Goal: Task Accomplishment & Management: Use online tool/utility

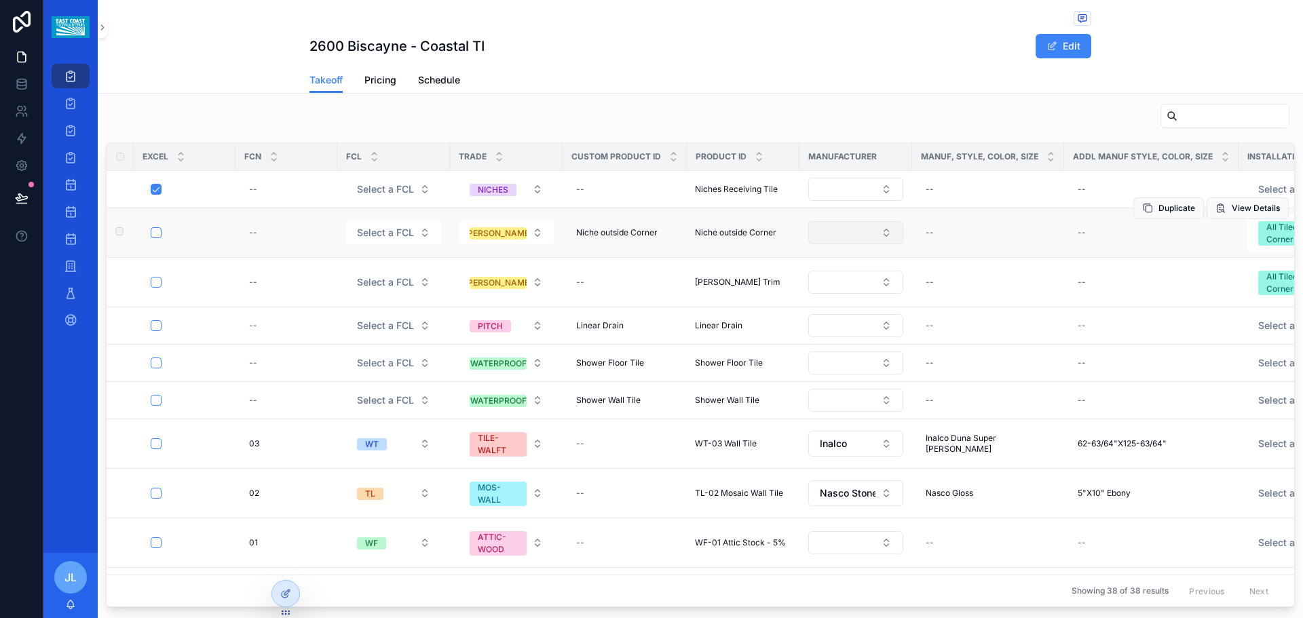
scroll to position [614, 0]
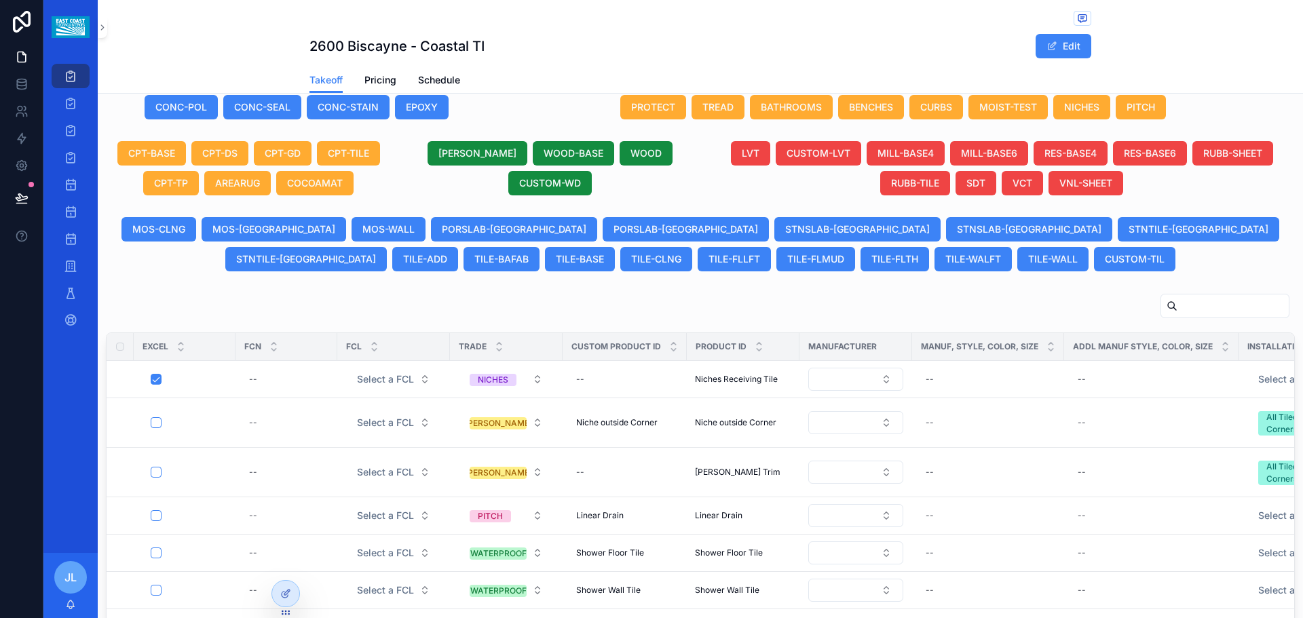
click at [1178, 309] on input "scrollable content" at bounding box center [1233, 306] width 111 height 19
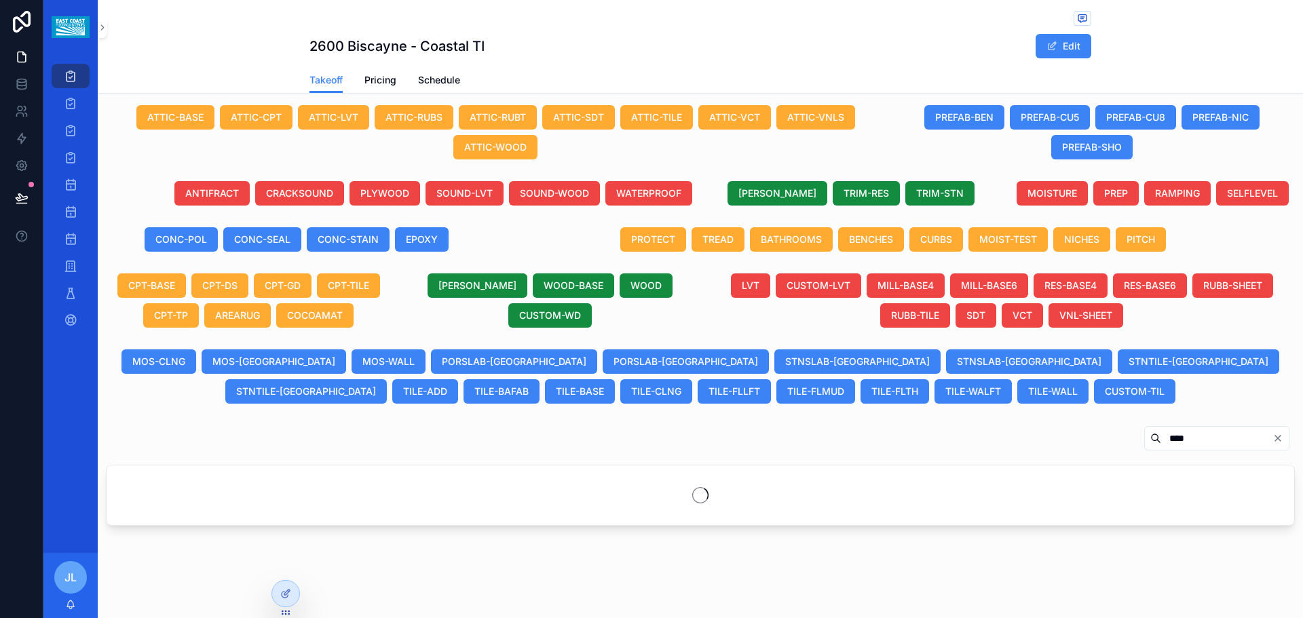
scroll to position [525, 0]
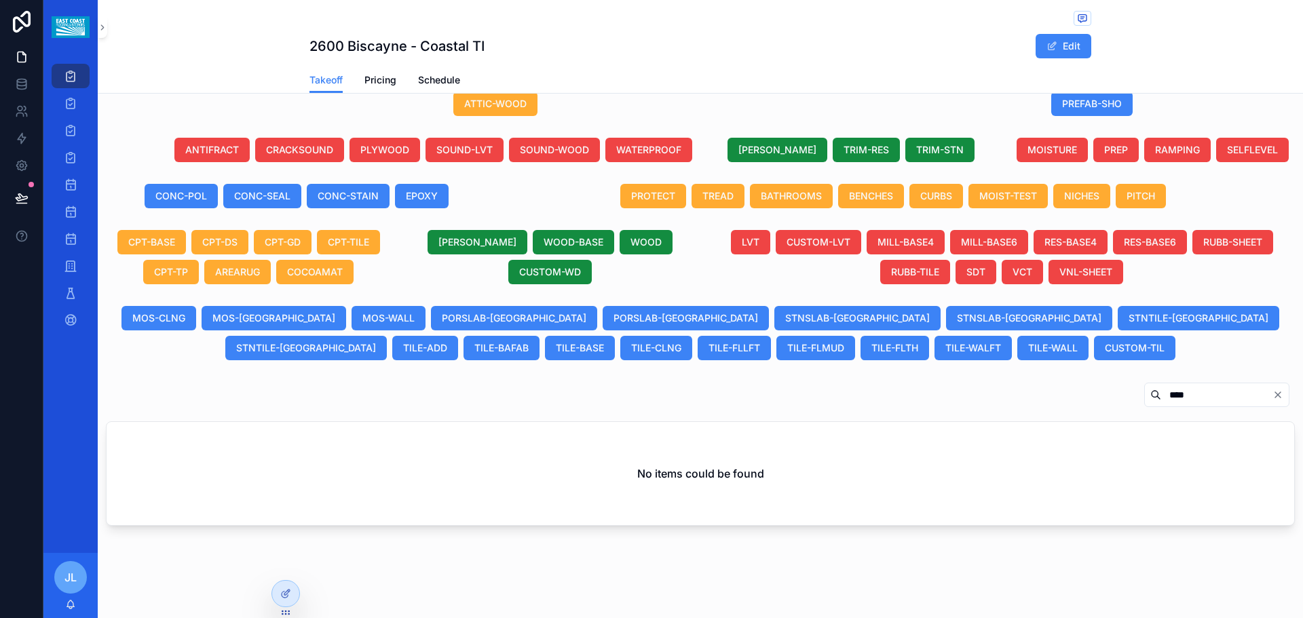
click at [1162, 397] on input "****" at bounding box center [1217, 395] width 111 height 19
type input "*****"
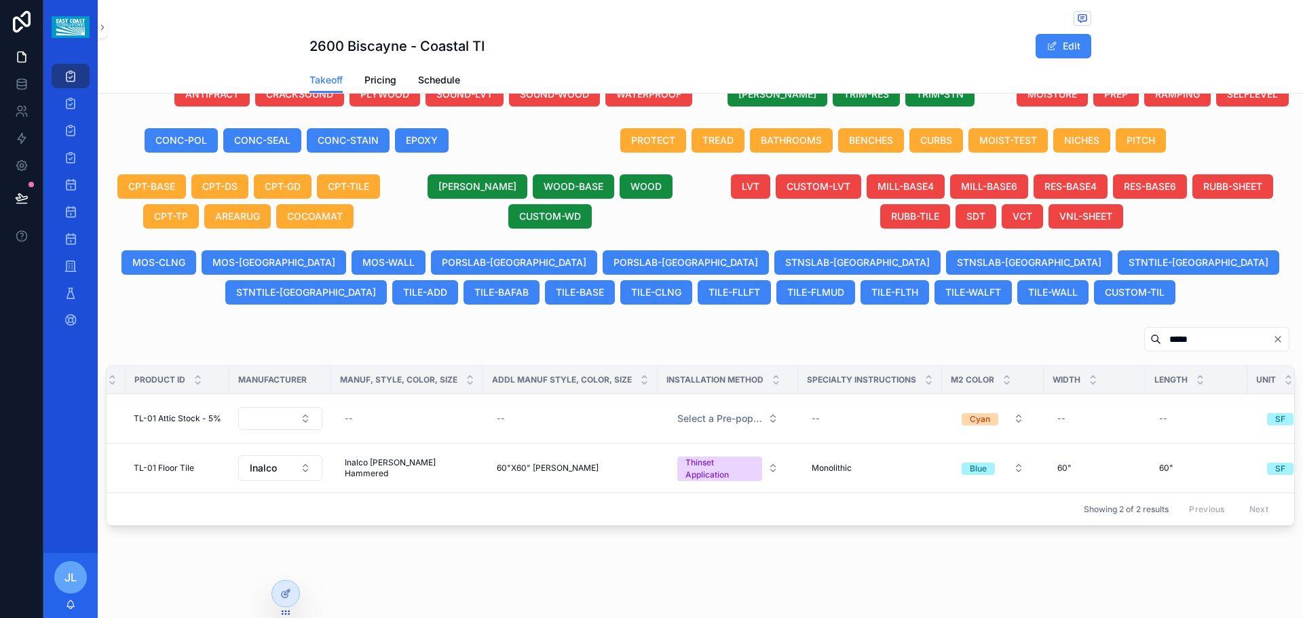
scroll to position [0, 585]
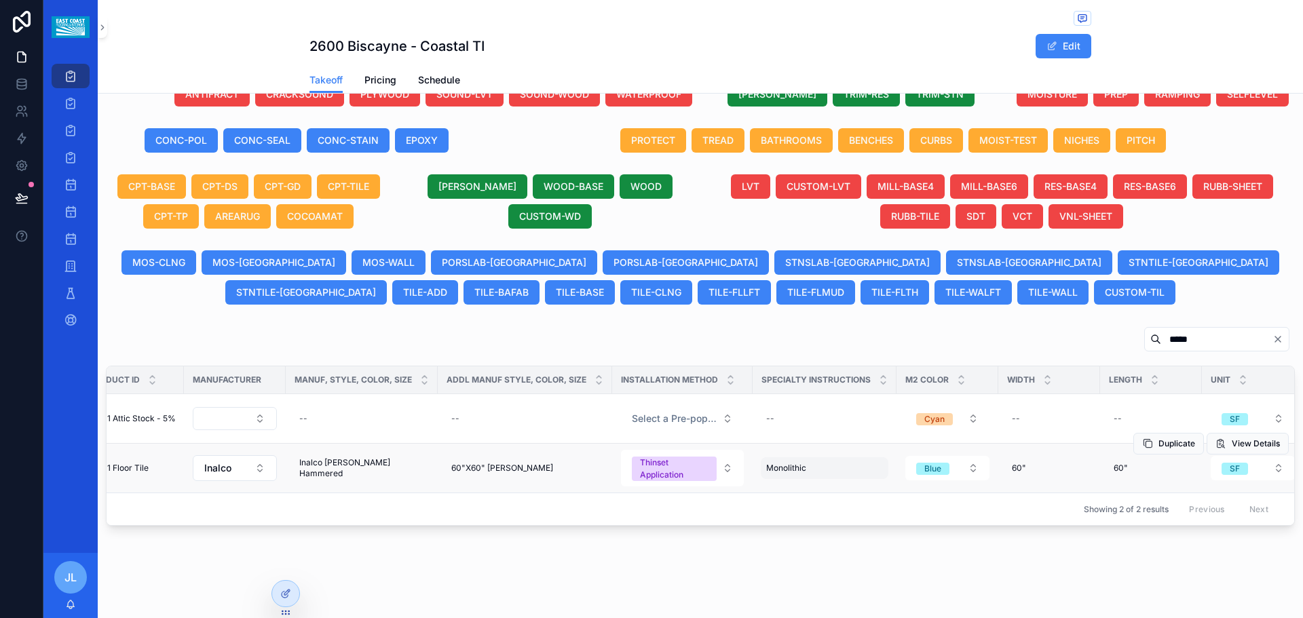
click at [824, 461] on div "Monolithic Monolithic" at bounding box center [825, 469] width 128 height 22
type input "**********"
click button "scrollable content" at bounding box center [927, 476] width 16 height 16
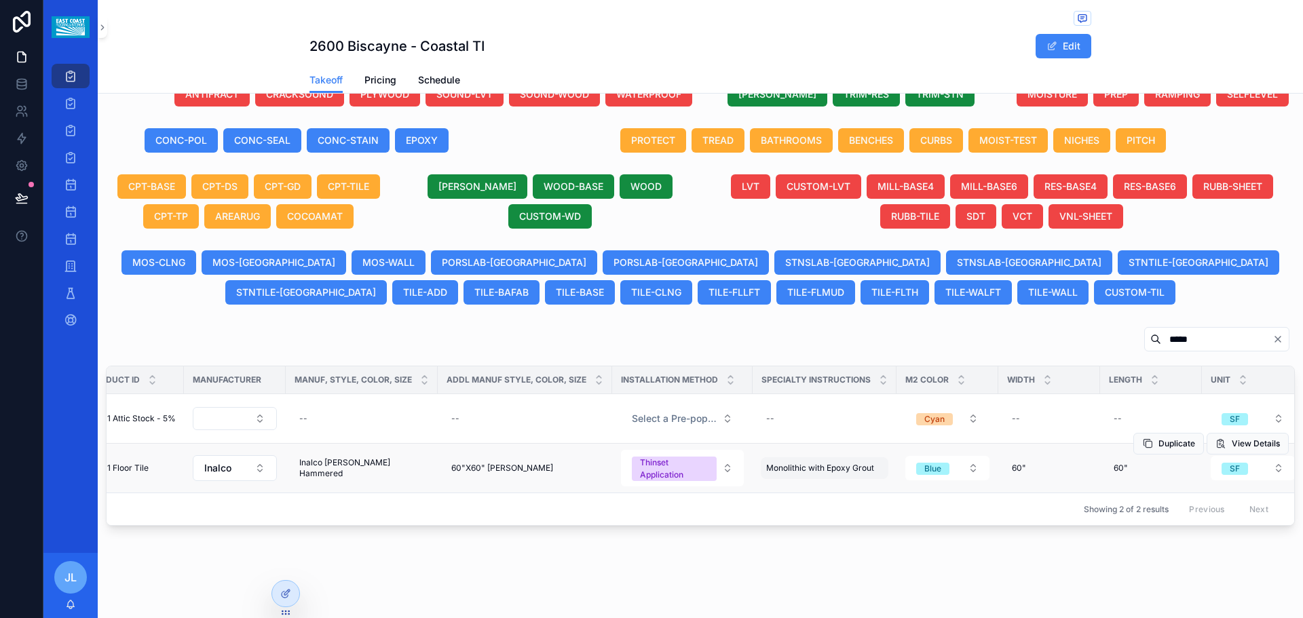
click at [843, 463] on span "Monolithic with Epoxy Grout" at bounding box center [820, 468] width 108 height 11
click at [885, 480] on input "**********" at bounding box center [827, 477] width 129 height 19
click at [768, 540] on div "2600 Biscayne - Coastal TI Edit Takeoff Takeoff Pricing Schedule Project 2600 B…" at bounding box center [701, 30] width 1206 height 1175
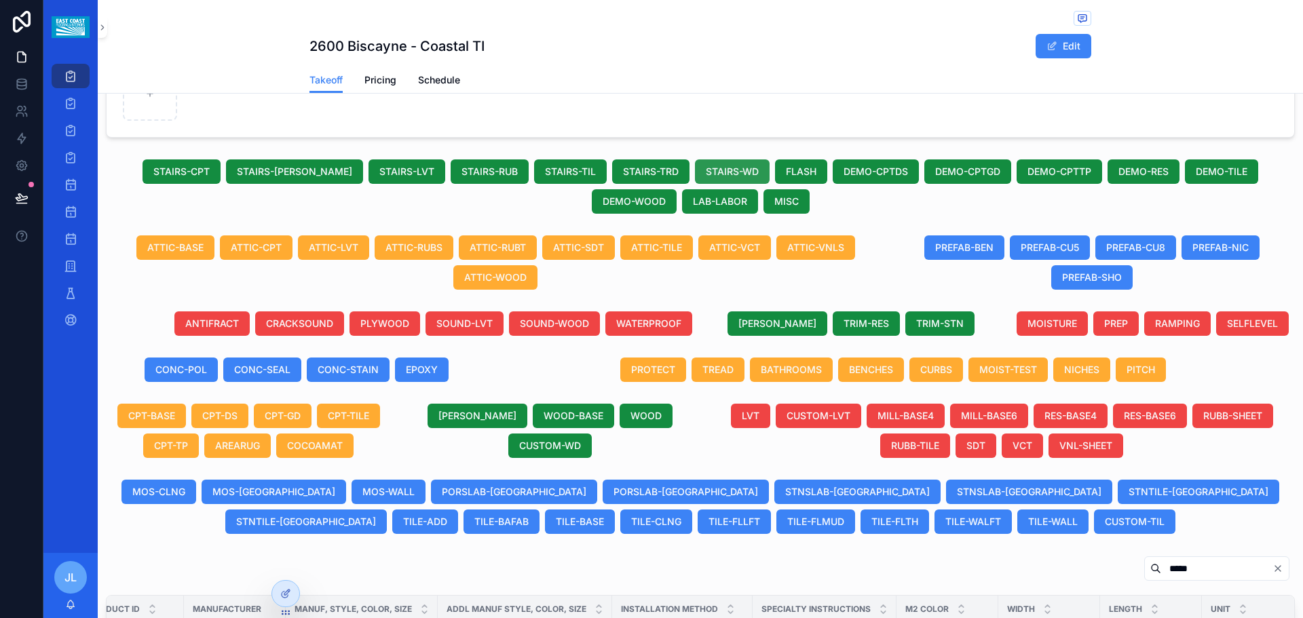
scroll to position [295, 0]
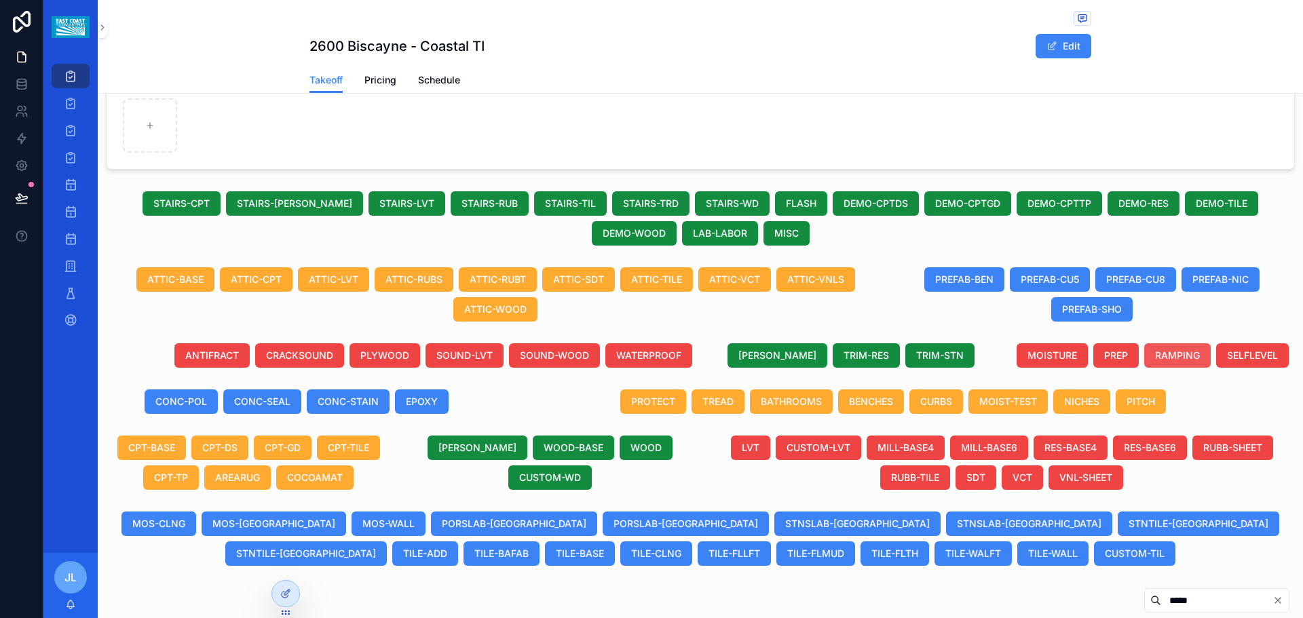
click at [1166, 350] on span "RAMPING" at bounding box center [1177, 356] width 45 height 14
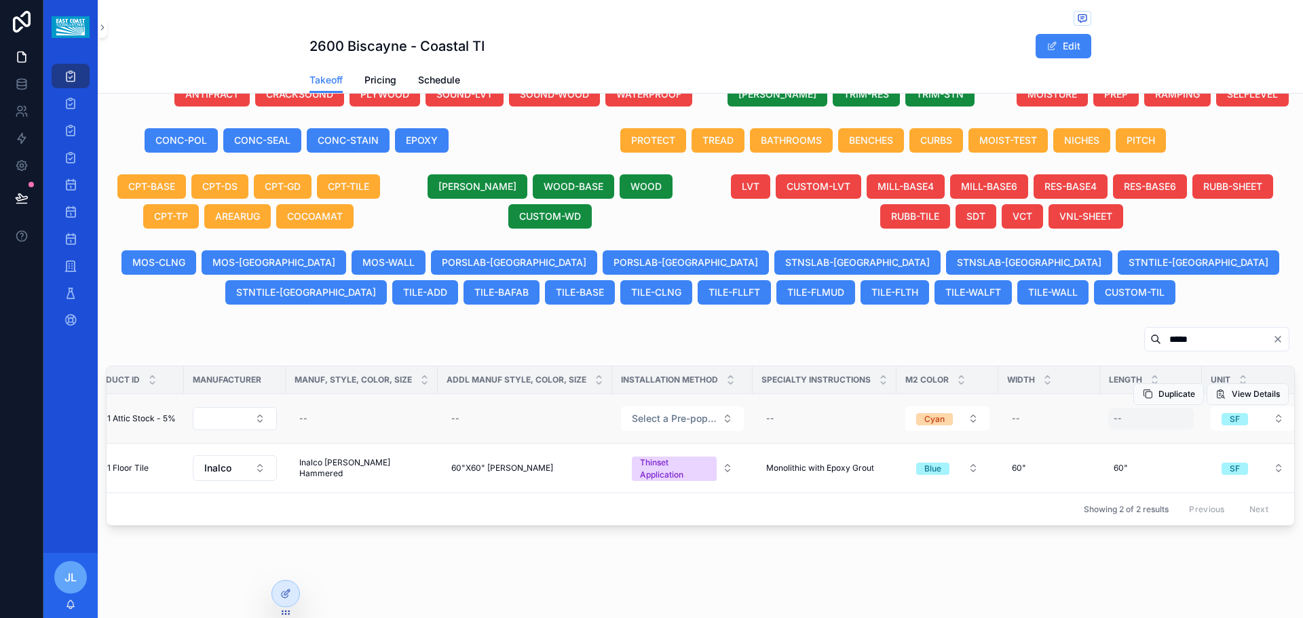
scroll to position [591, 0]
click at [1273, 334] on icon "Clear" at bounding box center [1278, 339] width 11 height 11
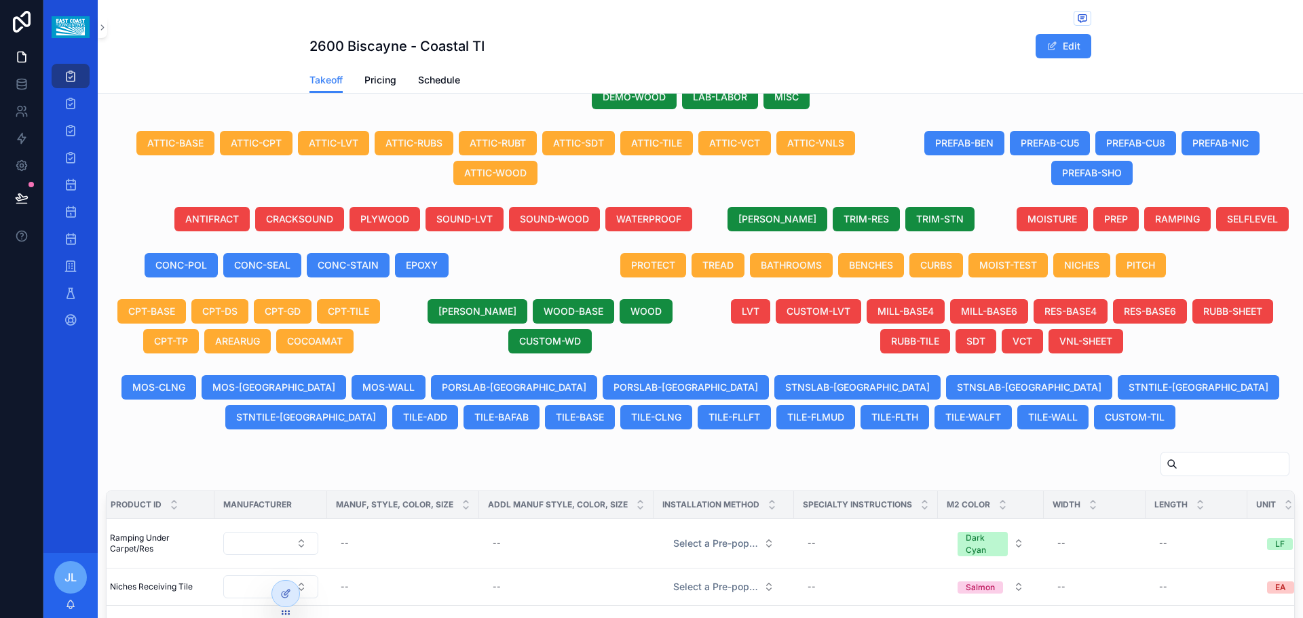
scroll to position [479, 0]
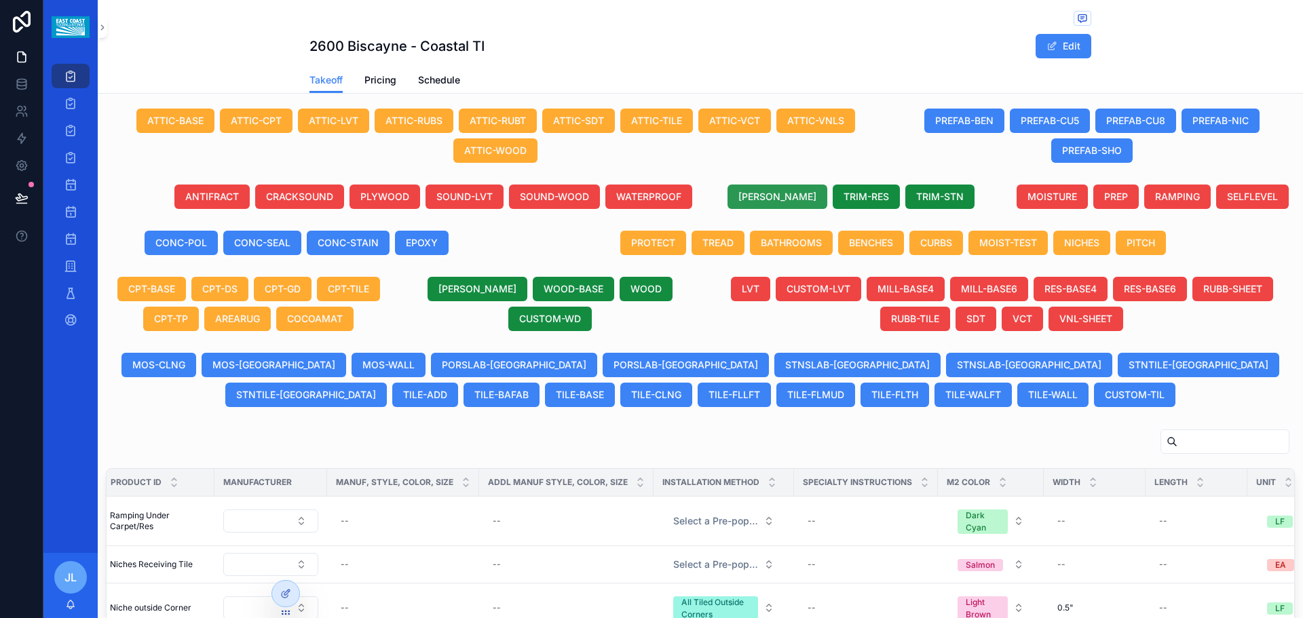
click at [747, 194] on span "[PERSON_NAME]" at bounding box center [778, 197] width 78 height 14
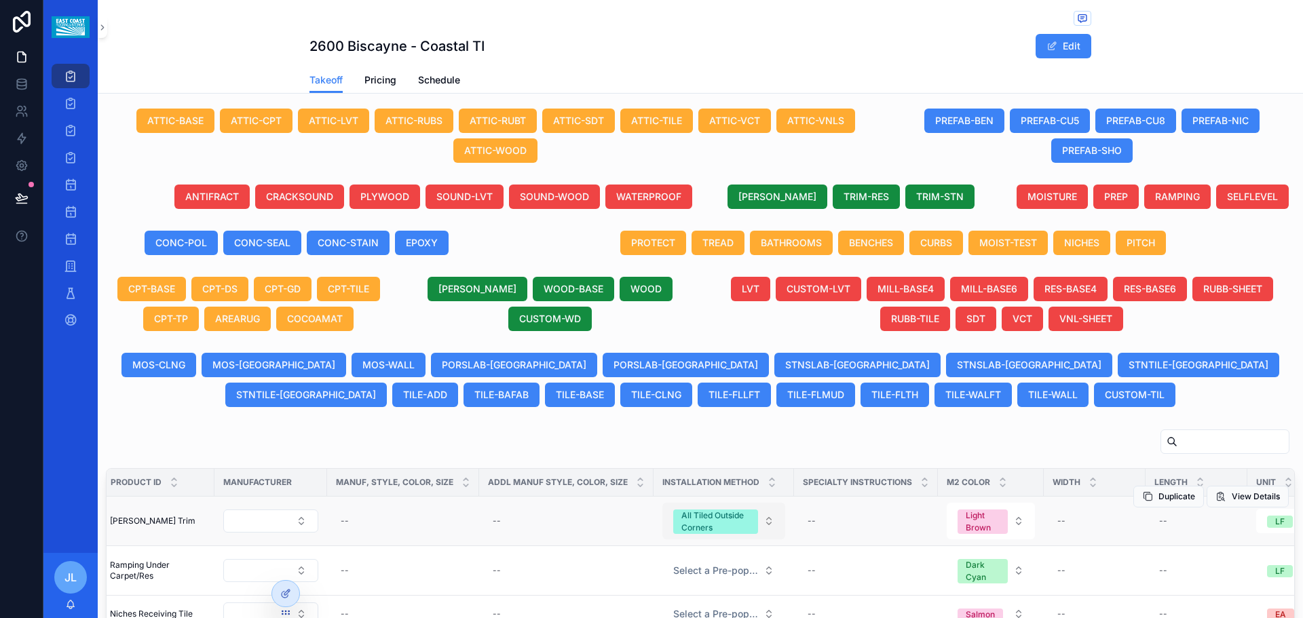
click at [741, 527] on div "All Tiled Outside Corners" at bounding box center [716, 522] width 69 height 24
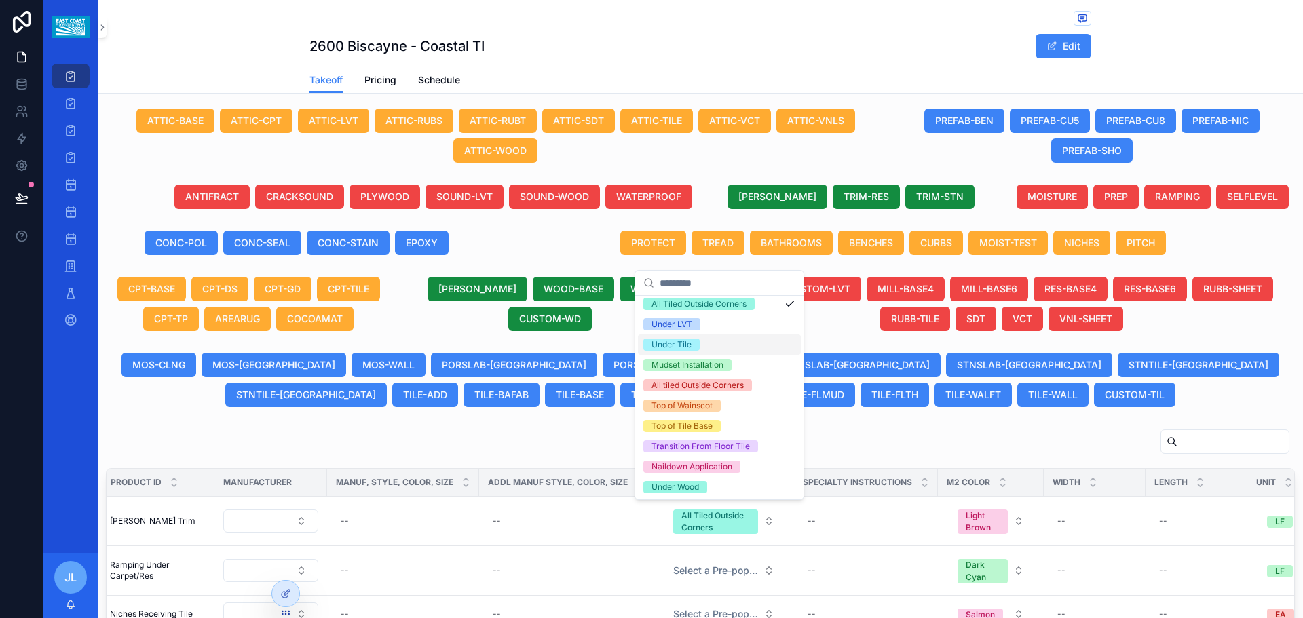
scroll to position [209, 0]
click at [540, 448] on div "scrollable content" at bounding box center [700, 444] width 1189 height 31
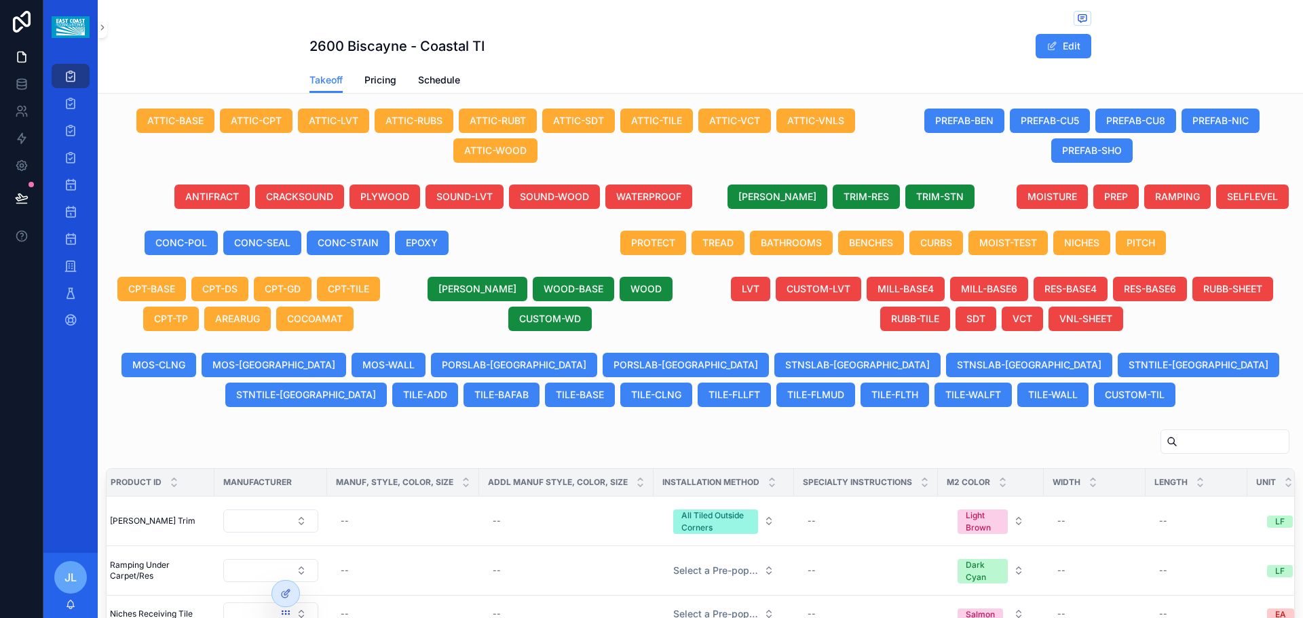
drag, startPoint x: 1074, startPoint y: 519, endPoint x: 853, endPoint y: 426, distance: 239.7
drag, startPoint x: 853, startPoint y: 426, endPoint x: 741, endPoint y: 517, distance: 144.3
drag, startPoint x: 741, startPoint y: 517, endPoint x: 702, endPoint y: 449, distance: 78.5
click at [703, 450] on div "scrollable content" at bounding box center [700, 444] width 1189 height 31
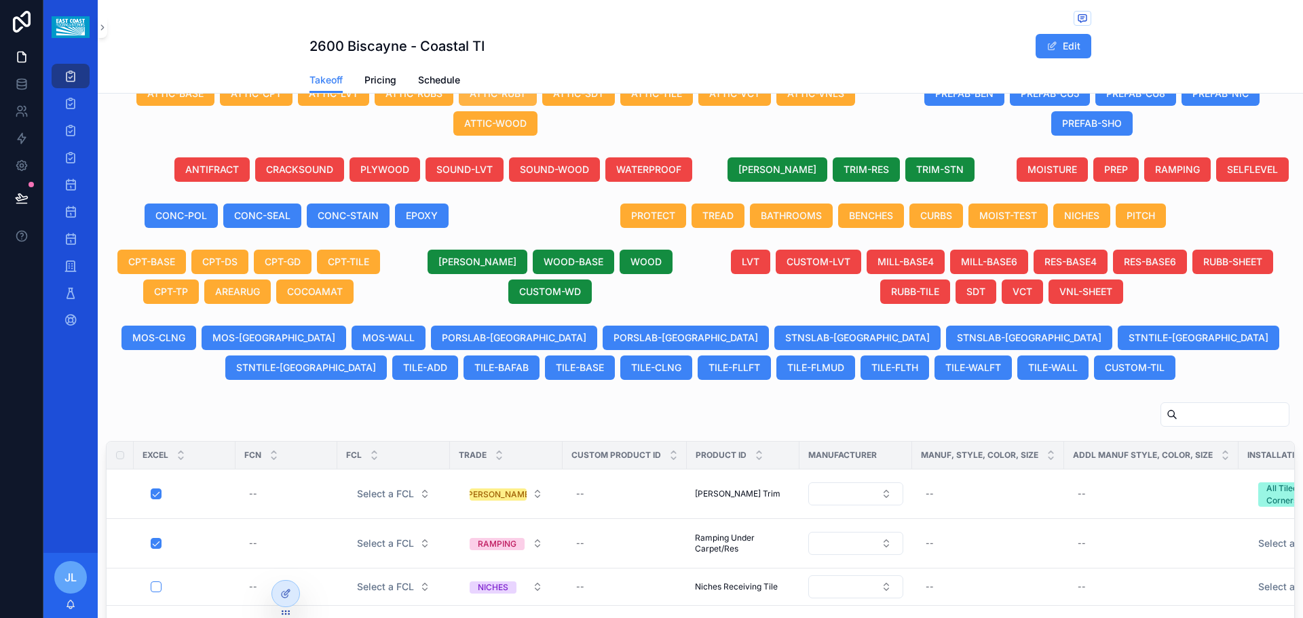
scroll to position [479, 0]
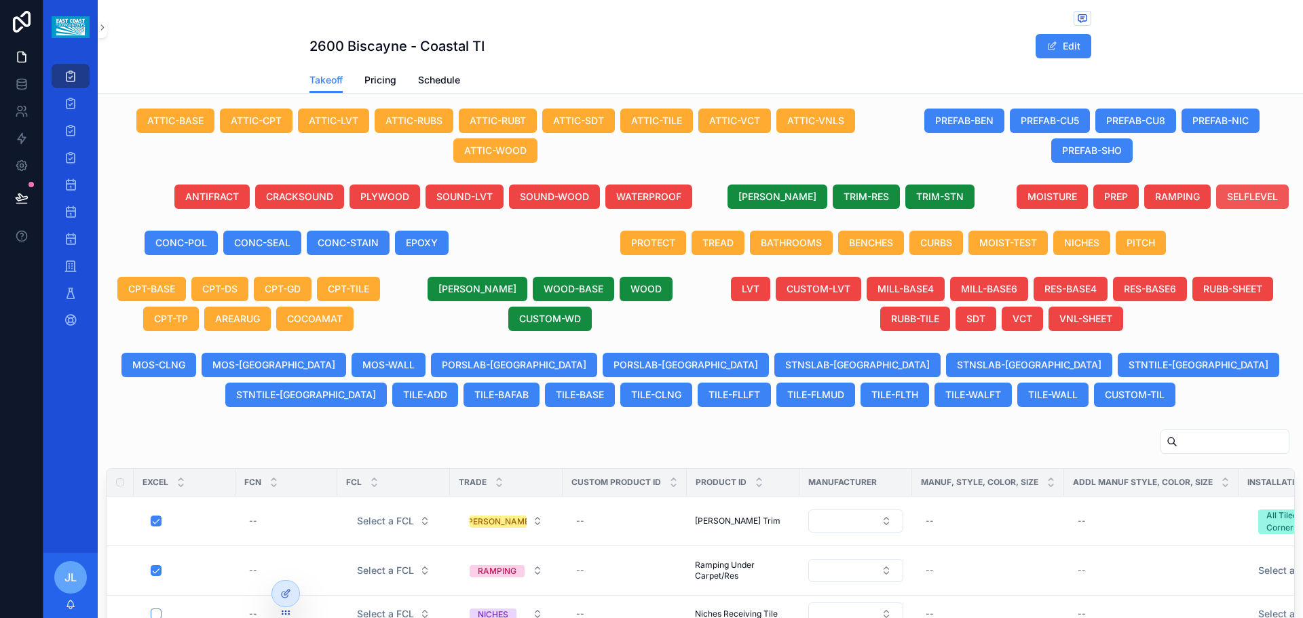
click at [1239, 200] on span "SELFLEVEL" at bounding box center [1252, 197] width 51 height 14
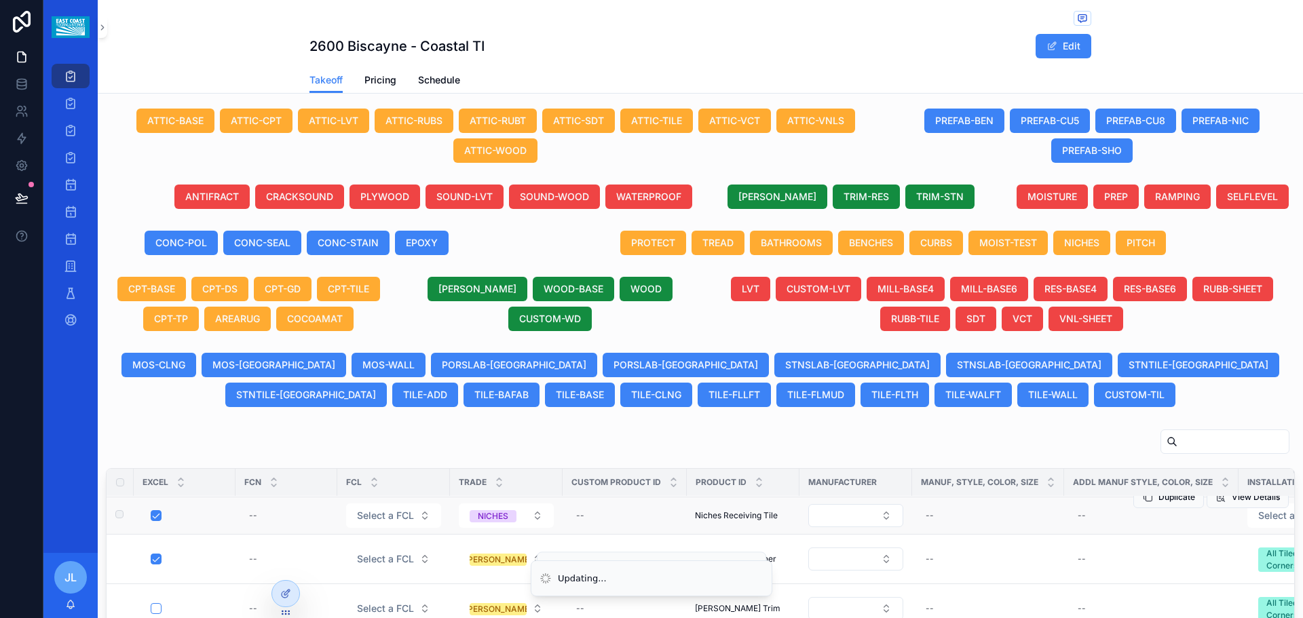
scroll to position [94, 0]
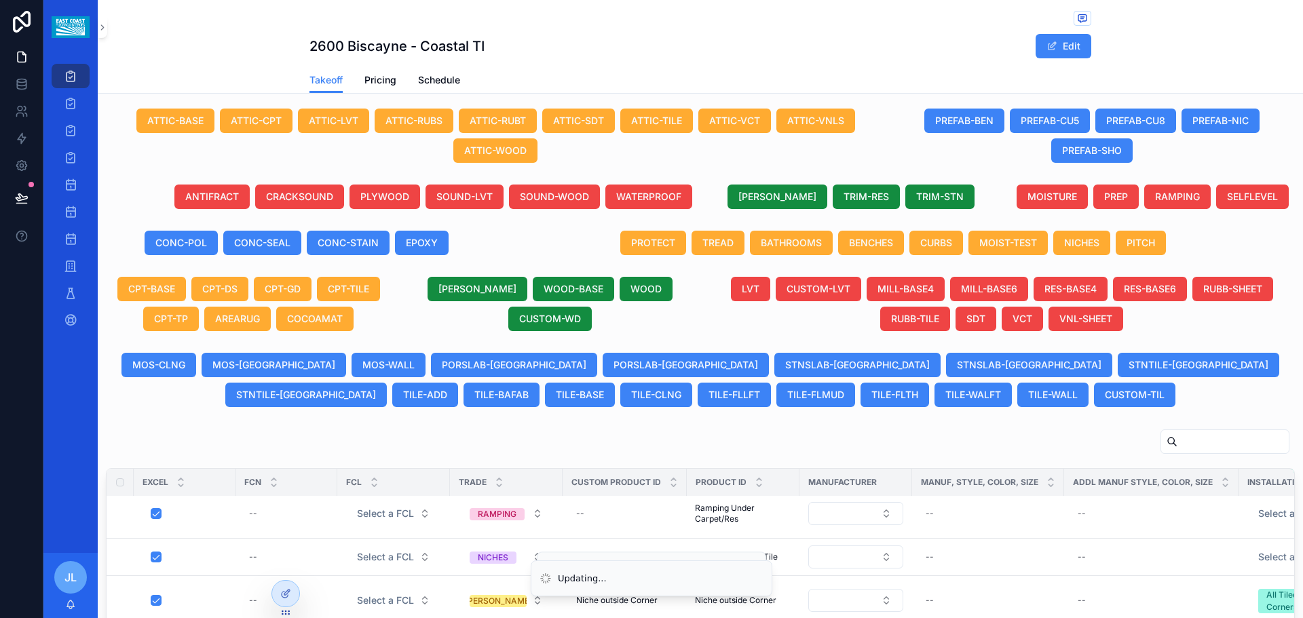
click at [631, 419] on div "Generate Excel Project 2600 Biscayne - Coastal TI Due Date [DATE] Project Type …" at bounding box center [701, 285] width 1206 height 1308
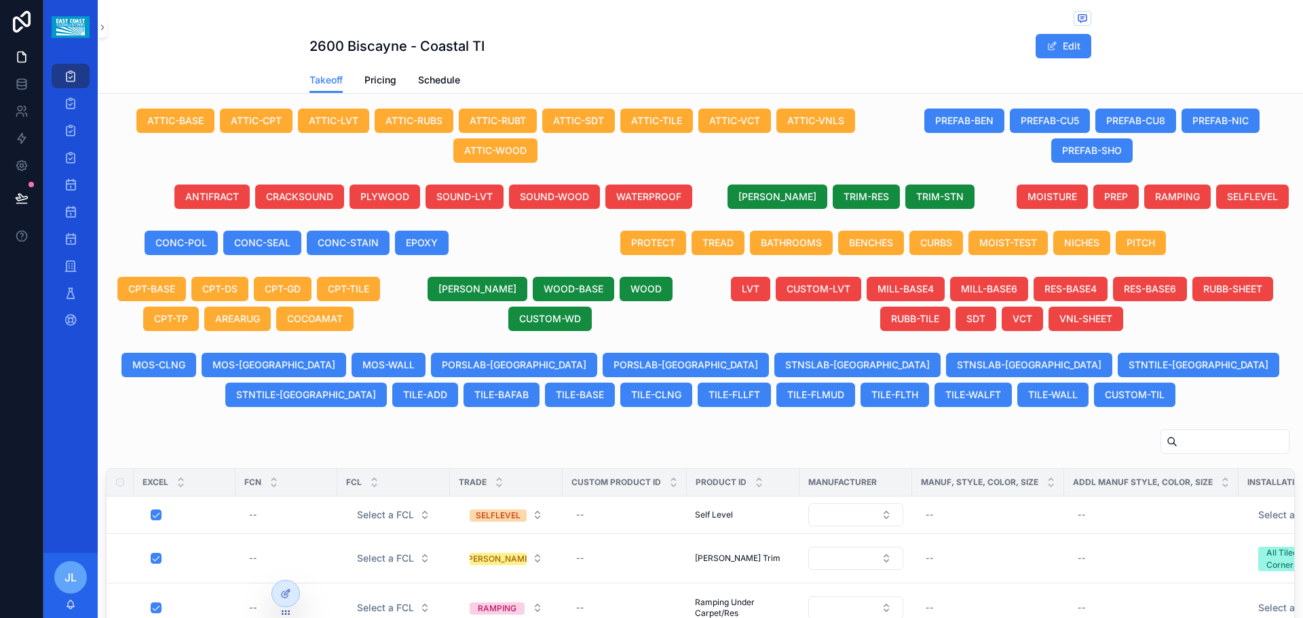
click at [559, 433] on div "scrollable content" at bounding box center [700, 444] width 1189 height 31
click at [932, 191] on span "TRIM-STN" at bounding box center [940, 197] width 48 height 14
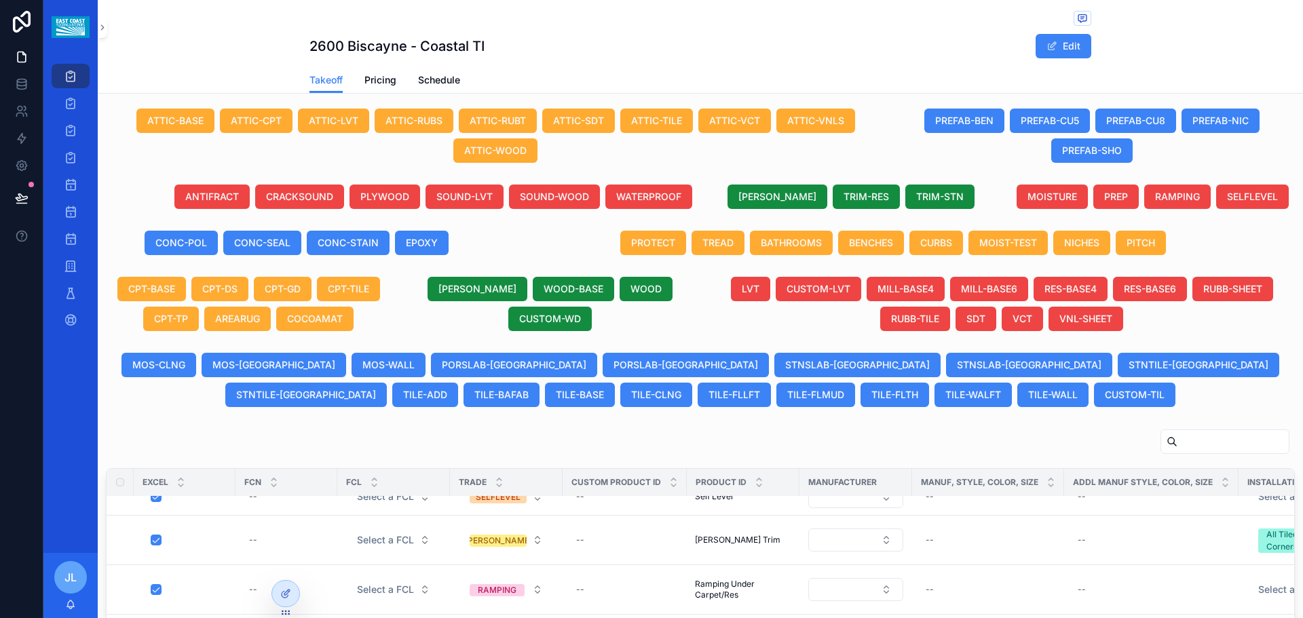
scroll to position [68, 0]
click at [711, 538] on span "[PERSON_NAME] Trim" at bounding box center [738, 540] width 86 height 11
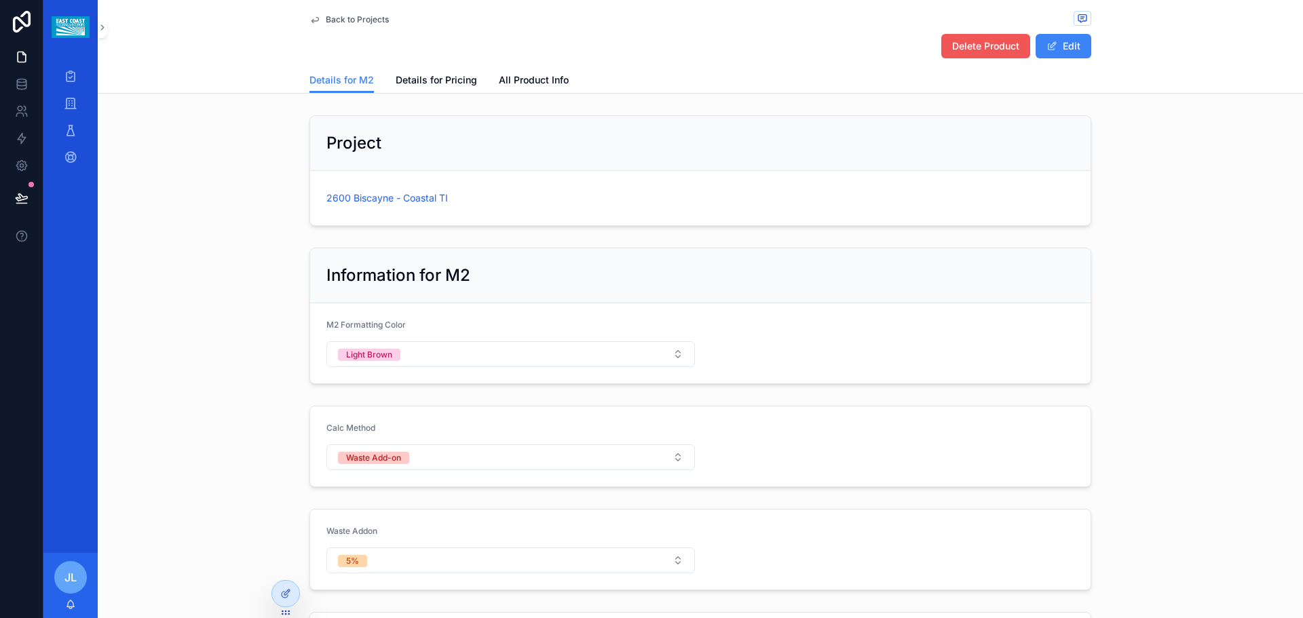
click at [1004, 50] on span "Delete Product" at bounding box center [985, 46] width 67 height 14
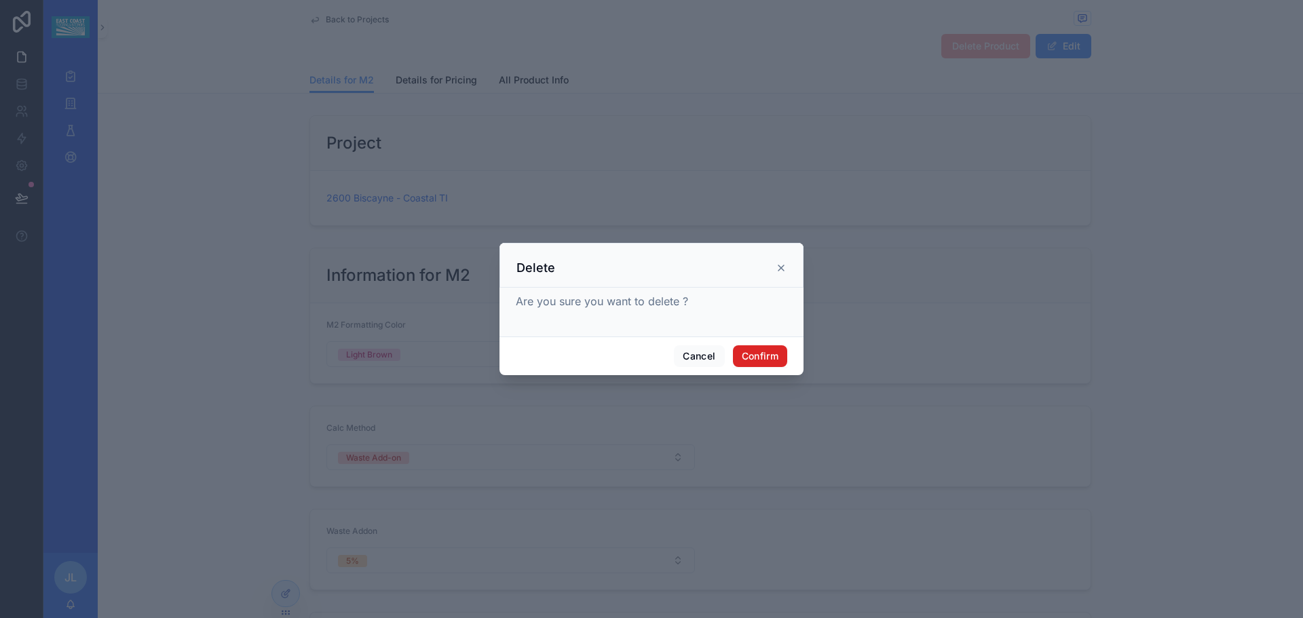
click at [768, 354] on button "Confirm" at bounding box center [760, 357] width 54 height 22
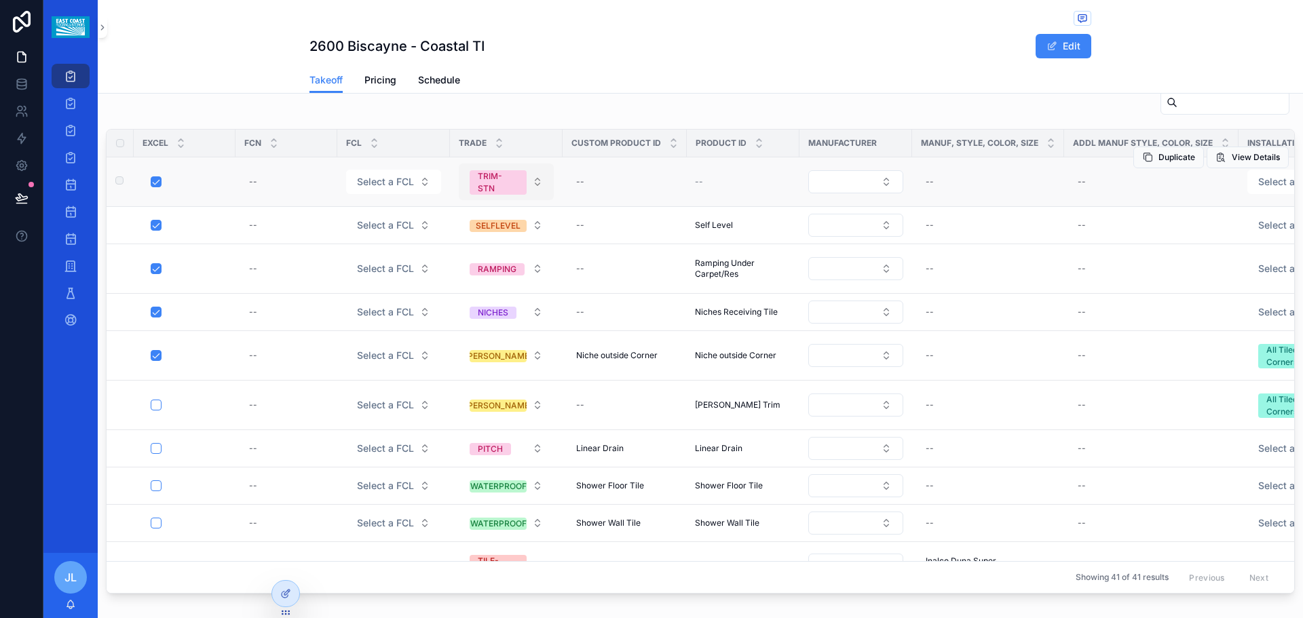
click at [525, 186] on span "TRIM-STN" at bounding box center [498, 182] width 57 height 24
type input "*"
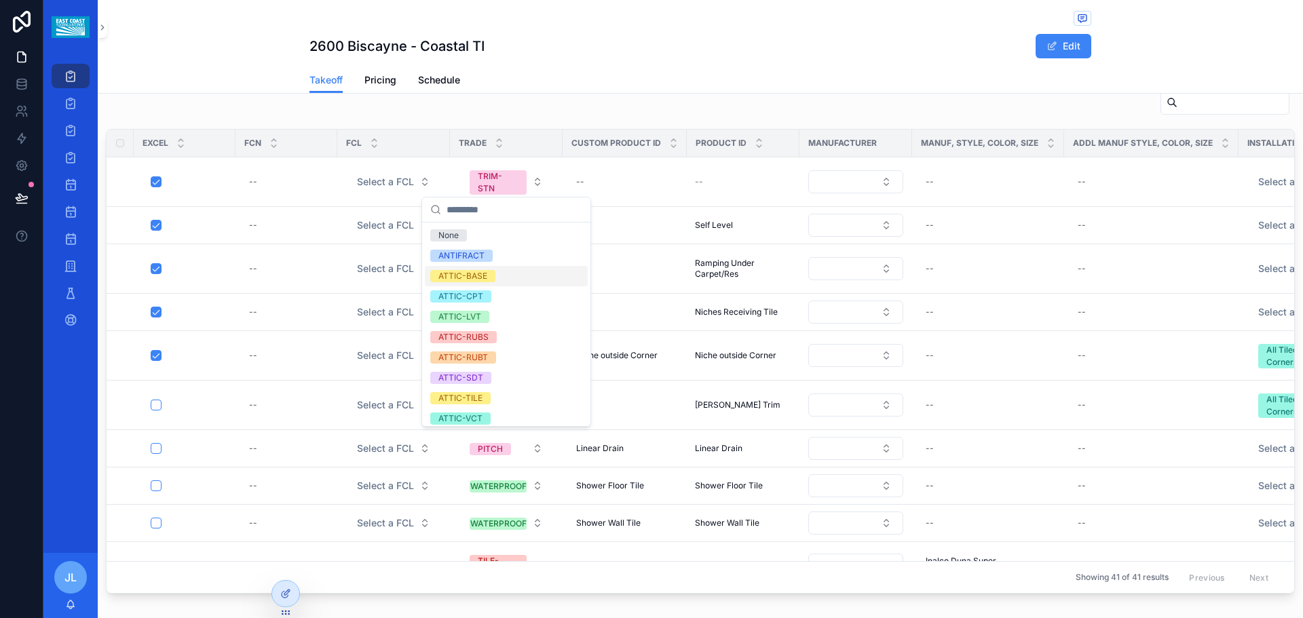
click at [706, 39] on div "2600 Biscayne - Coastal TI Edit" at bounding box center [701, 46] width 782 height 26
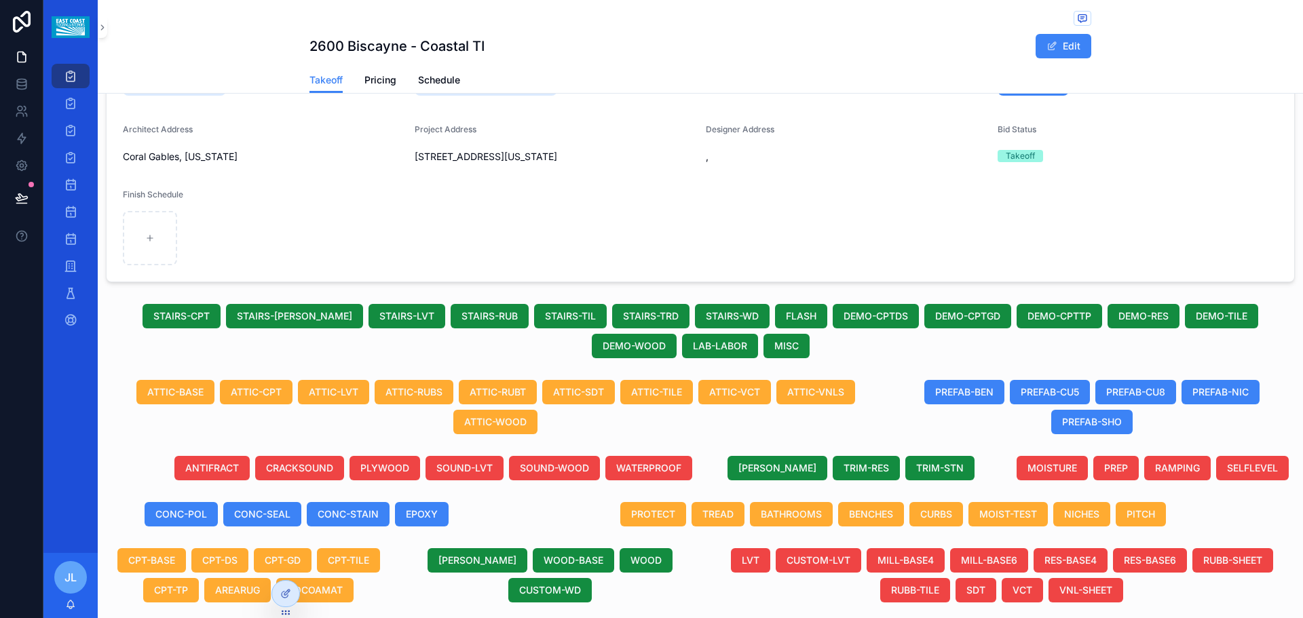
scroll to position [275, 0]
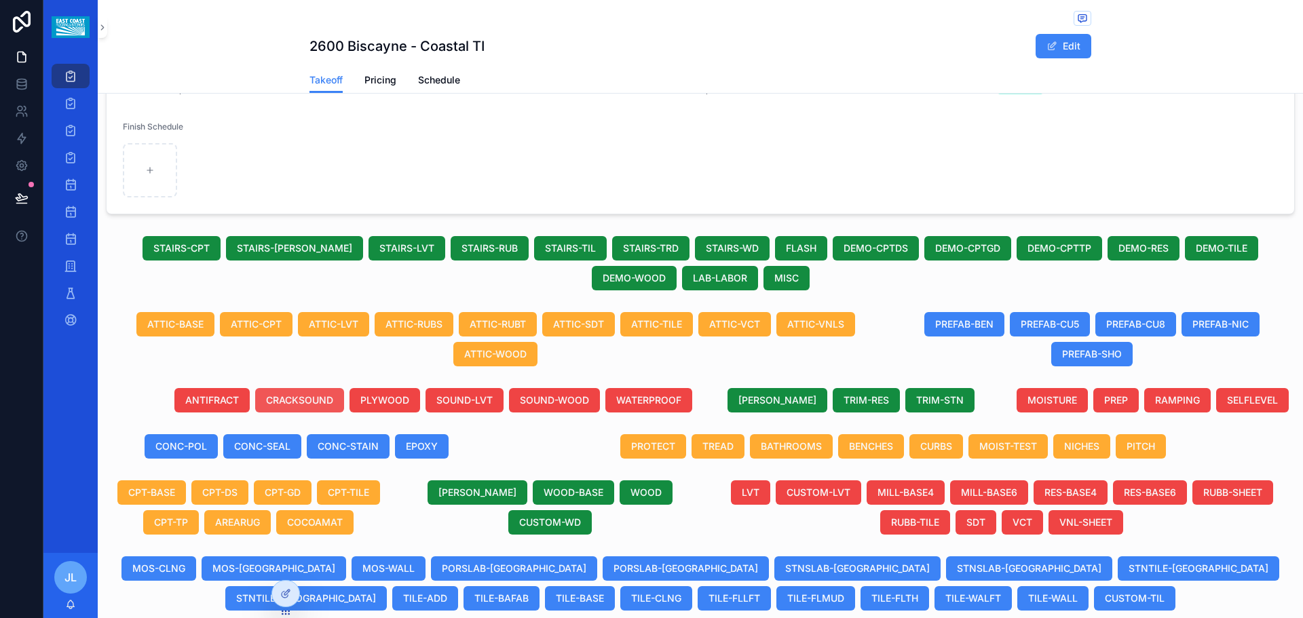
click at [318, 405] on span "CRACKSOUND" at bounding box center [299, 401] width 67 height 14
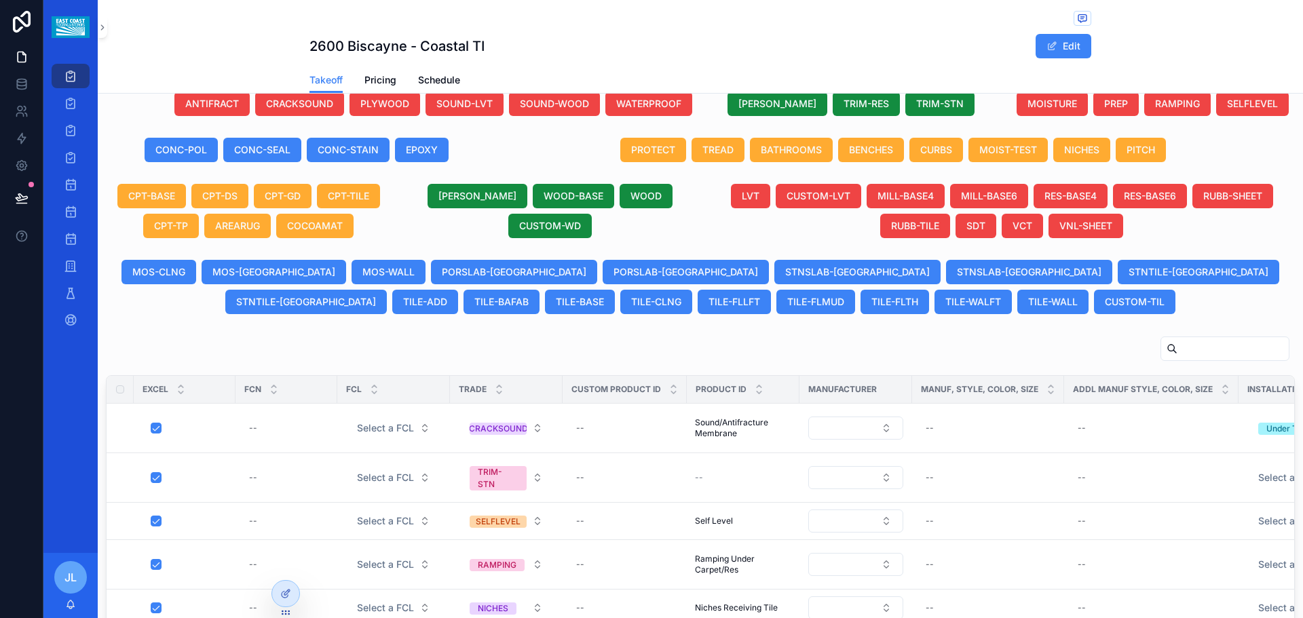
scroll to position [546, 0]
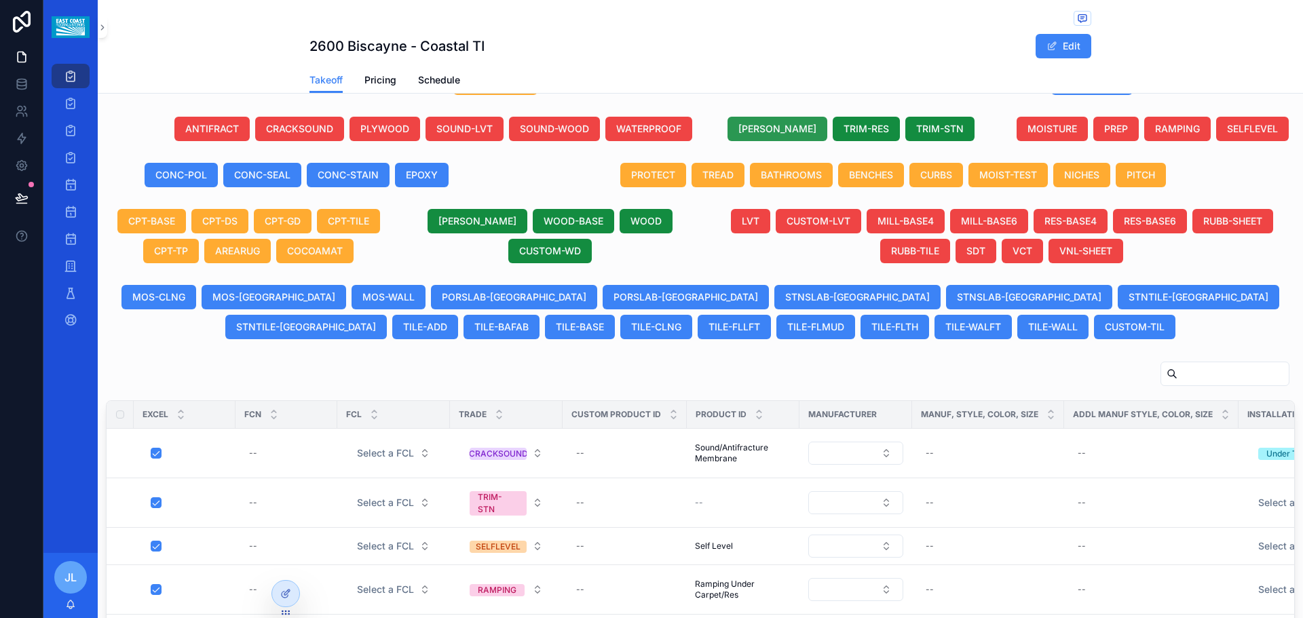
click at [787, 128] on span "[PERSON_NAME]" at bounding box center [778, 129] width 78 height 14
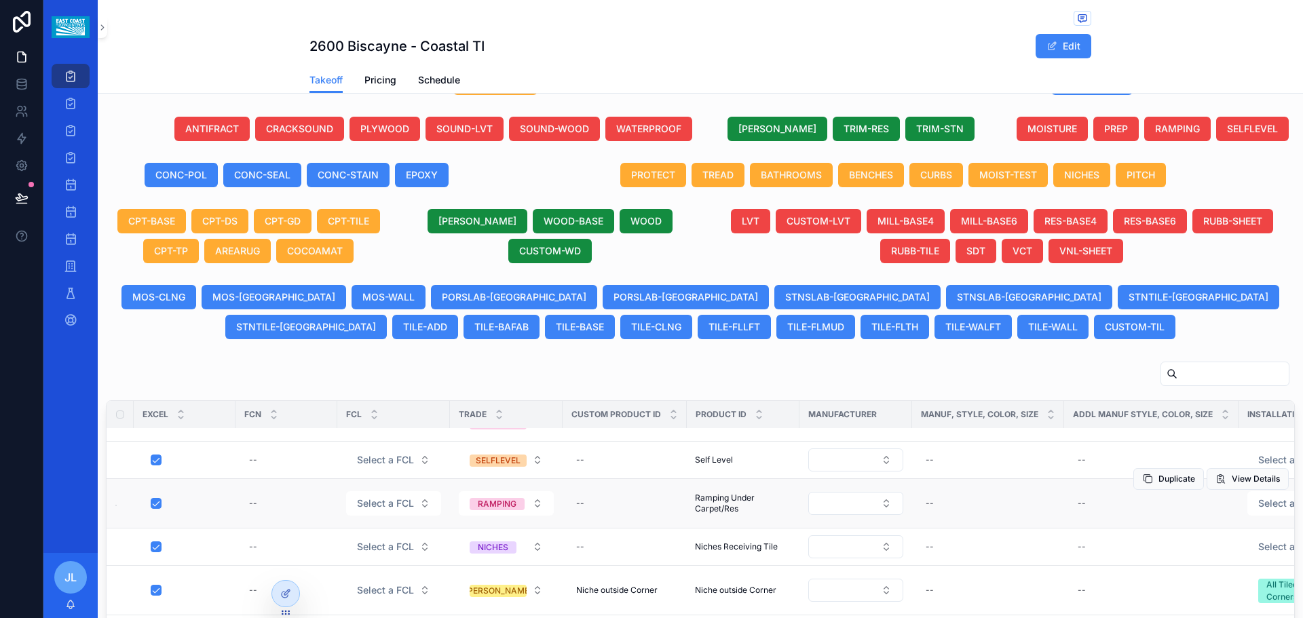
scroll to position [68, 0]
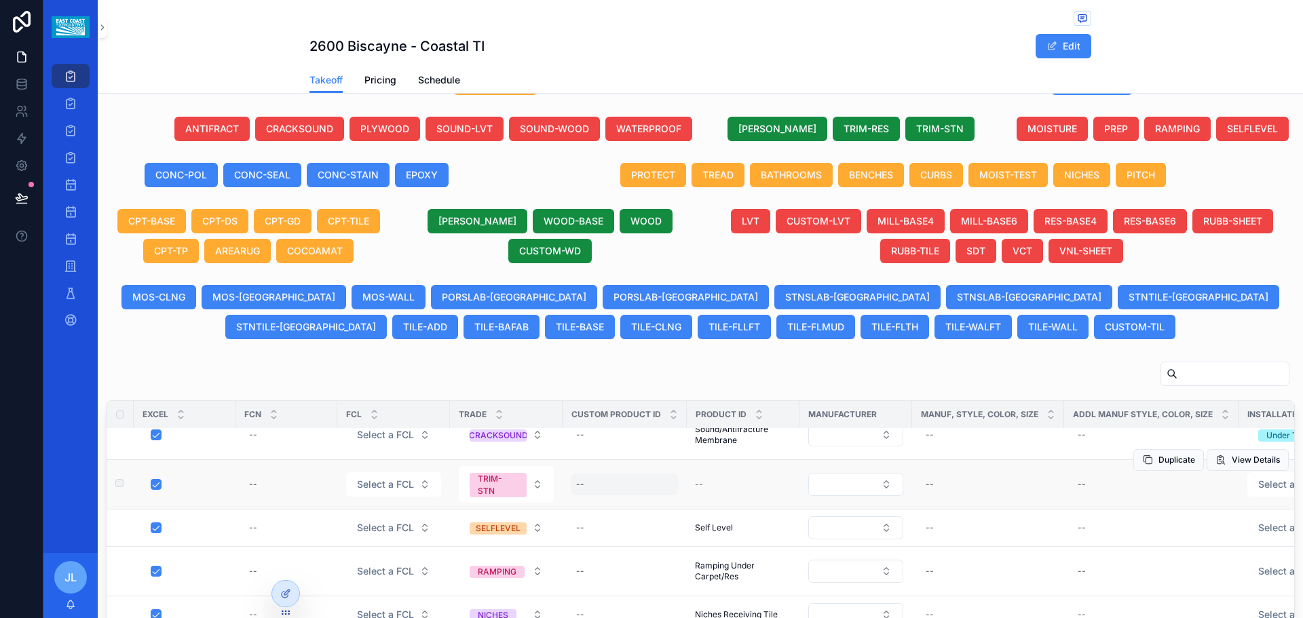
click at [617, 489] on div "--" at bounding box center [625, 485] width 108 height 22
type input "**********"
click button "scrollable content" at bounding box center [743, 503] width 16 height 16
click at [720, 575] on span "Ramping Under Carpet/Res" at bounding box center [743, 572] width 96 height 22
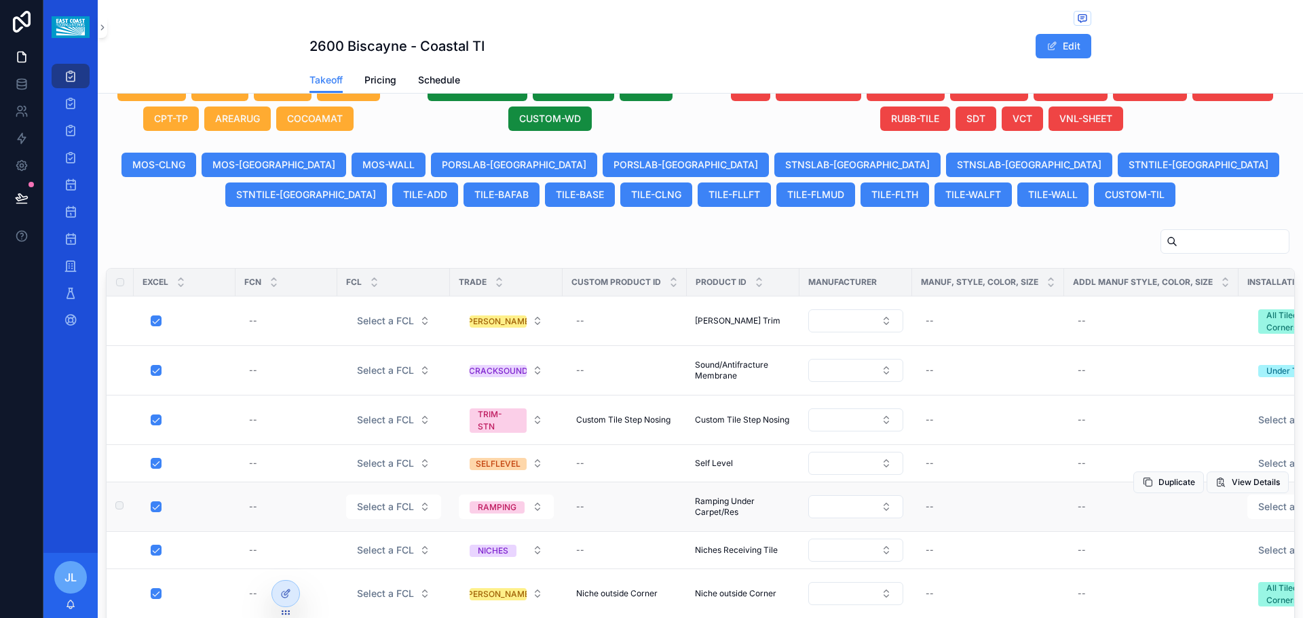
click at [730, 511] on span "Ramping Under Carpet/Res" at bounding box center [743, 507] width 96 height 22
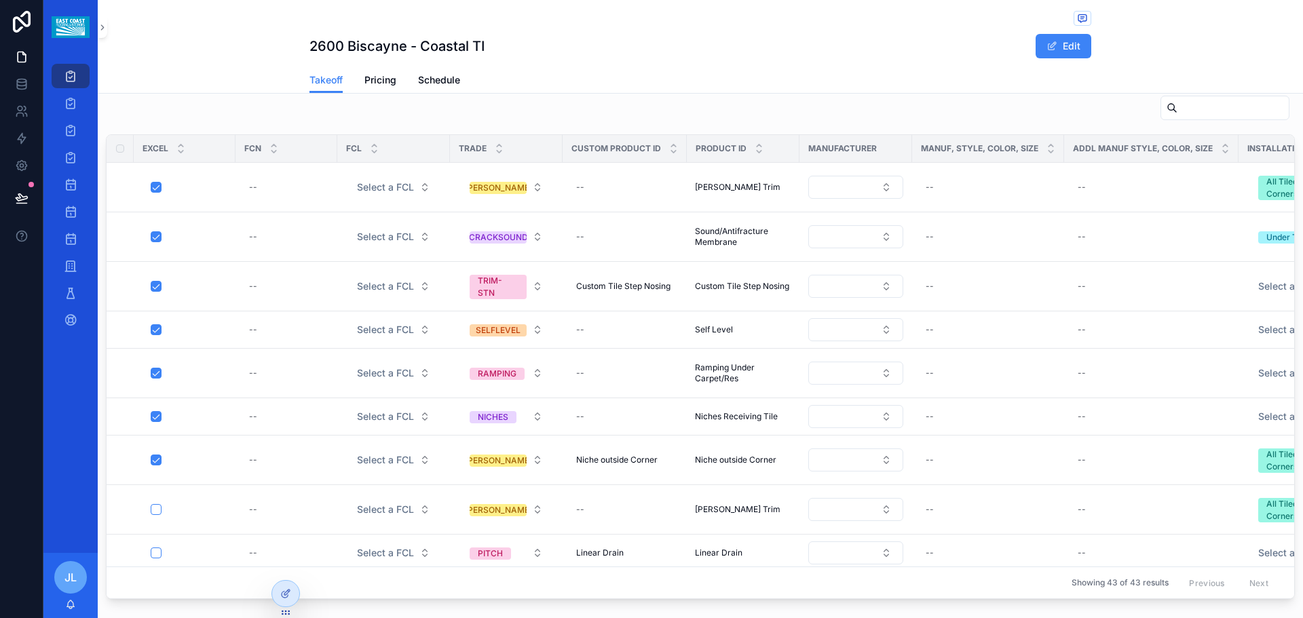
scroll to position [821, 0]
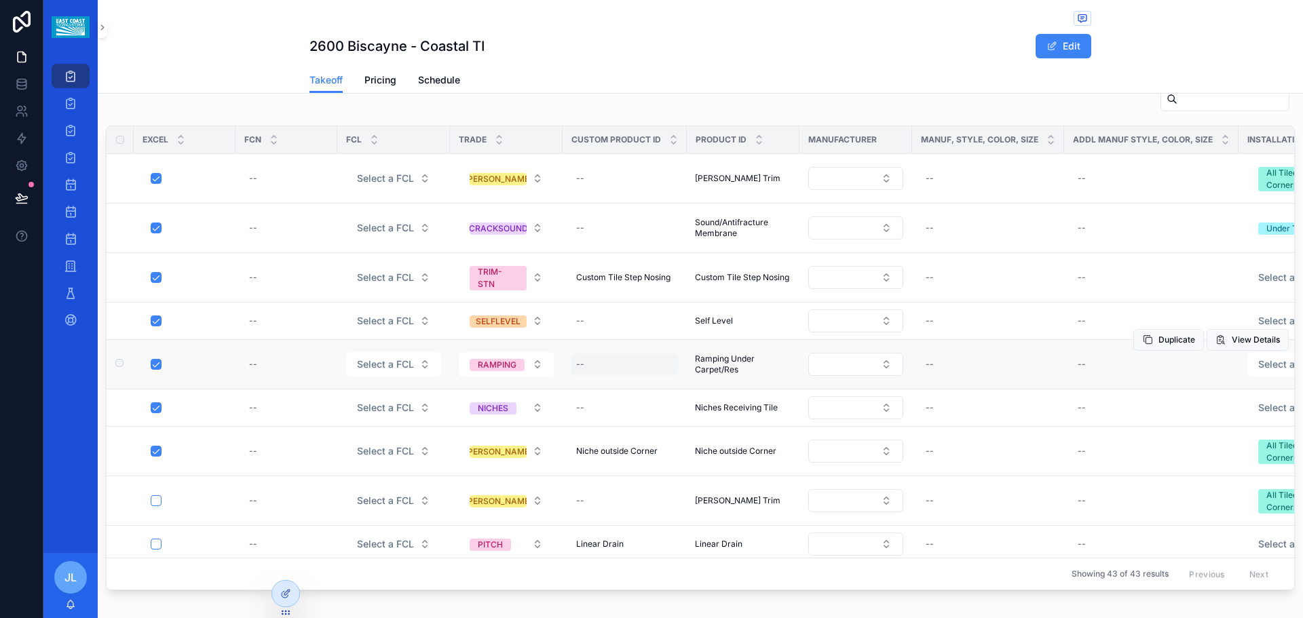
click at [601, 363] on div "--" at bounding box center [625, 365] width 108 height 22
type input "*"
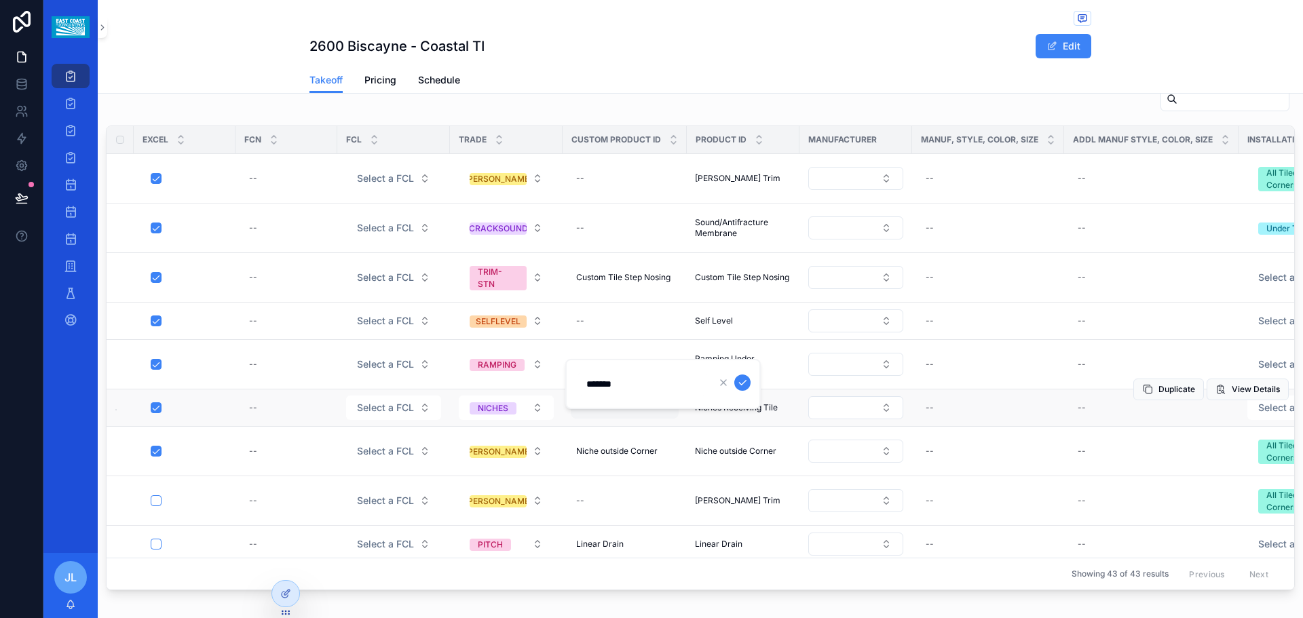
type input "**********"
click at [743, 382] on icon "scrollable content" at bounding box center [742, 382] width 11 height 11
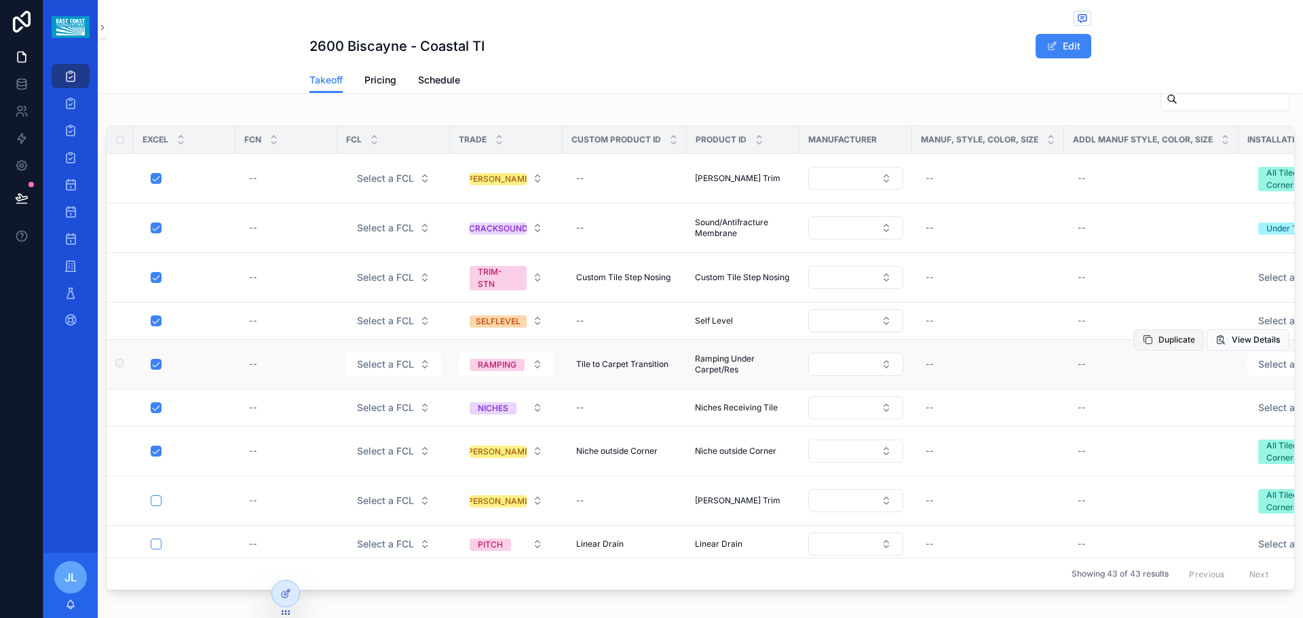
click at [1159, 341] on span "Duplicate" at bounding box center [1177, 340] width 37 height 11
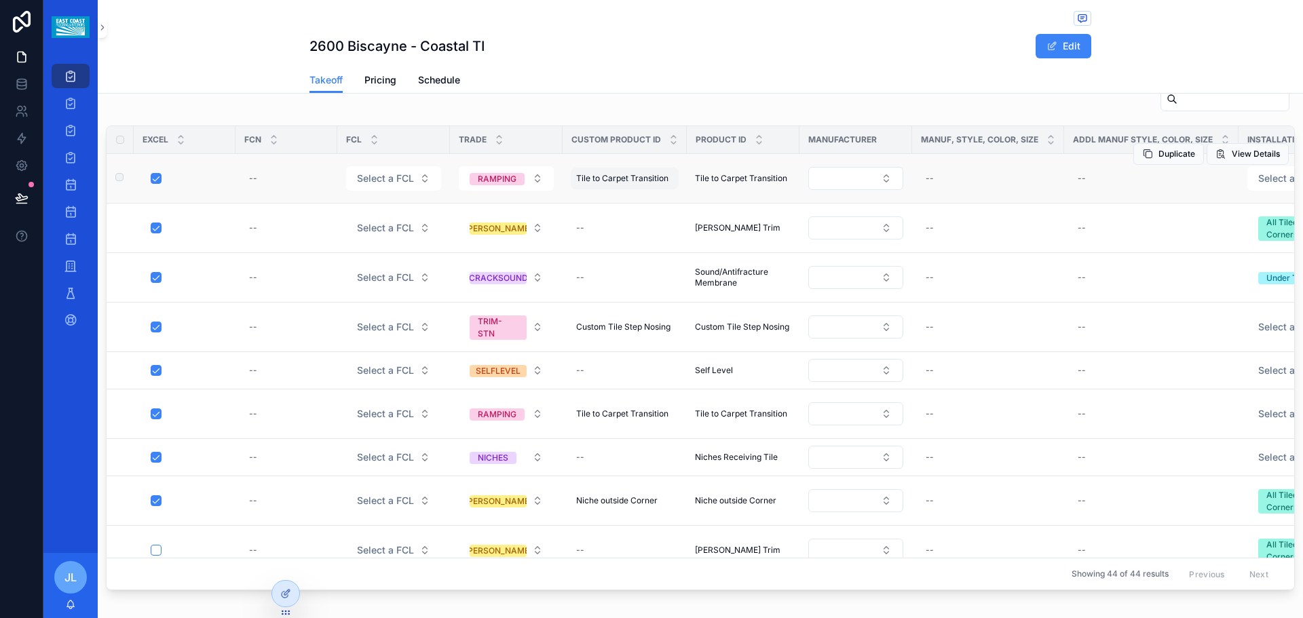
click at [612, 179] on span "Tile to Carpet Transition" at bounding box center [622, 178] width 92 height 11
click at [634, 181] on span "Tile to Carpet Transition" at bounding box center [622, 178] width 92 height 11
drag, startPoint x: 648, startPoint y: 203, endPoint x: 618, endPoint y: 204, distance: 29.9
click at [618, 204] on input "**********" at bounding box center [642, 198] width 129 height 19
type input "**********"
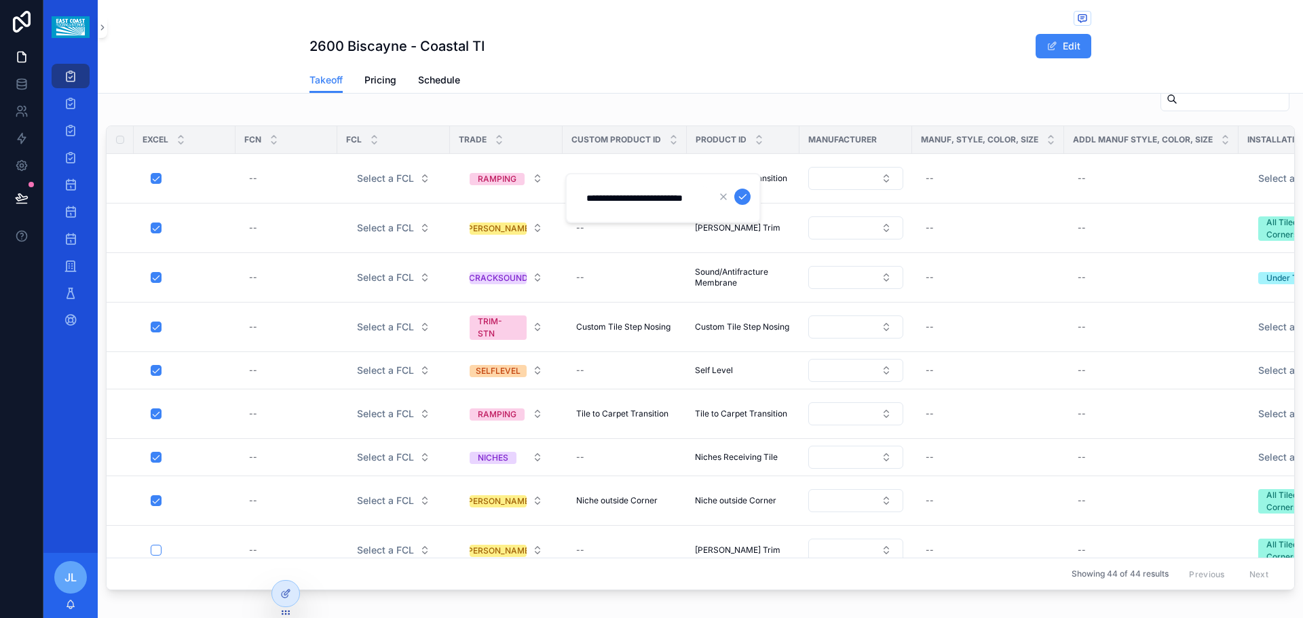
click button "scrollable content" at bounding box center [743, 197] width 16 height 16
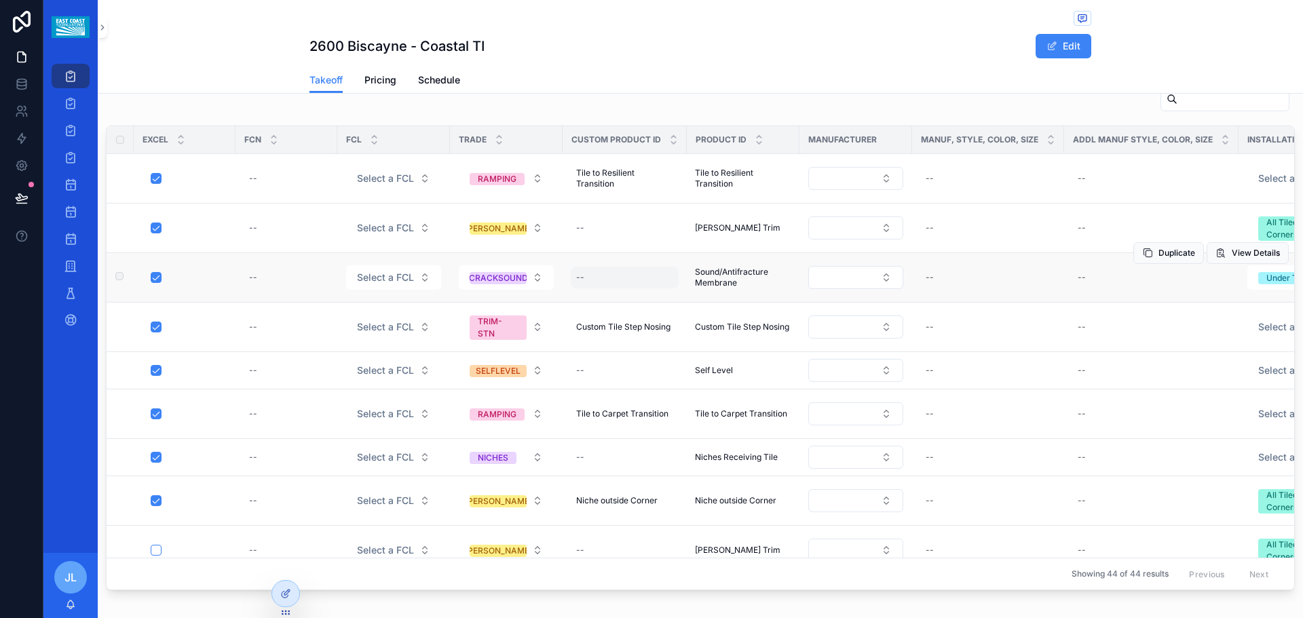
click at [599, 278] on div "--" at bounding box center [625, 278] width 108 height 22
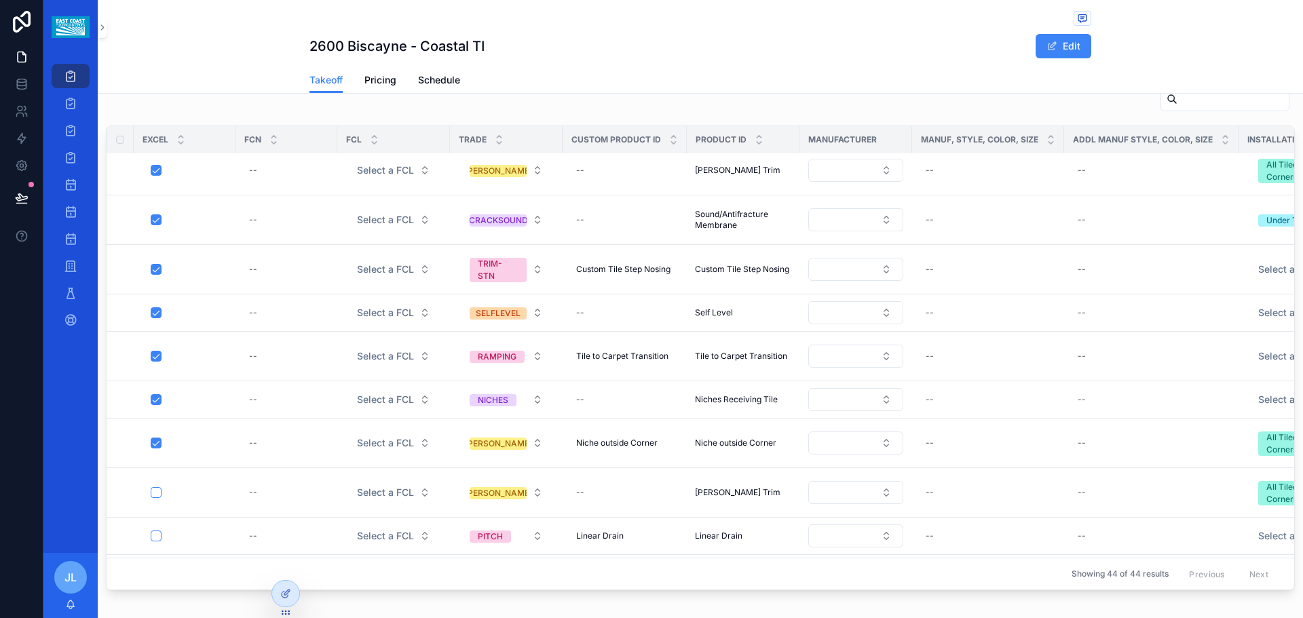
scroll to position [0, 0]
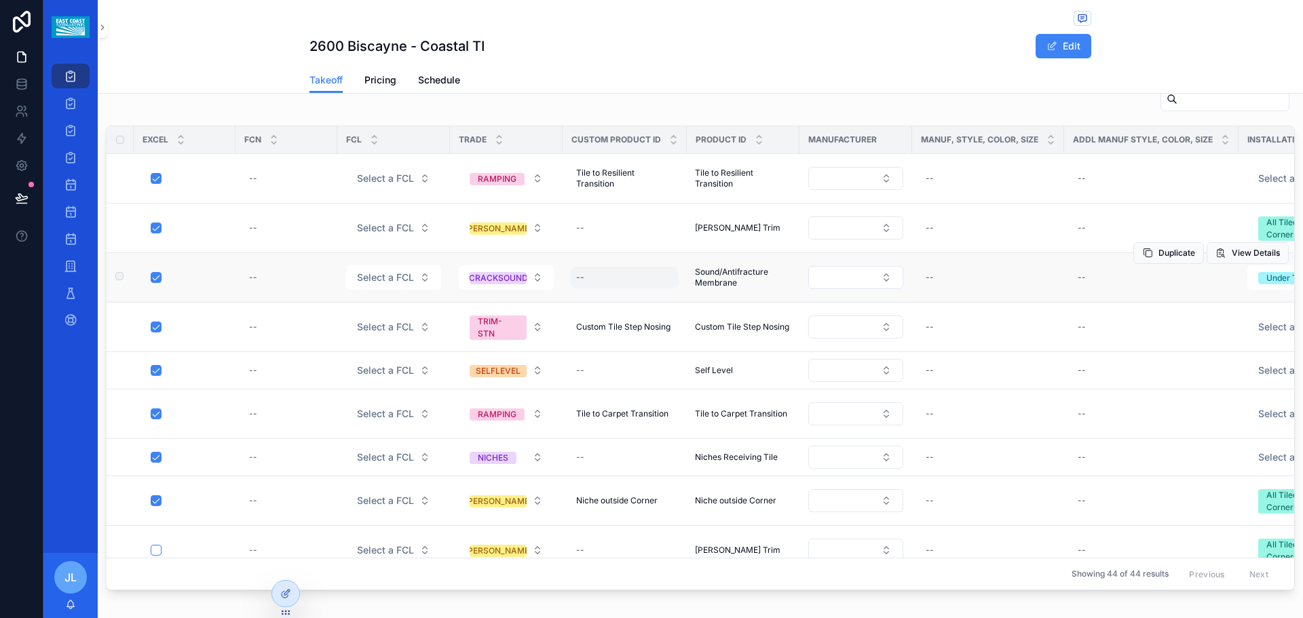
click at [584, 279] on div "--" at bounding box center [625, 278] width 108 height 22
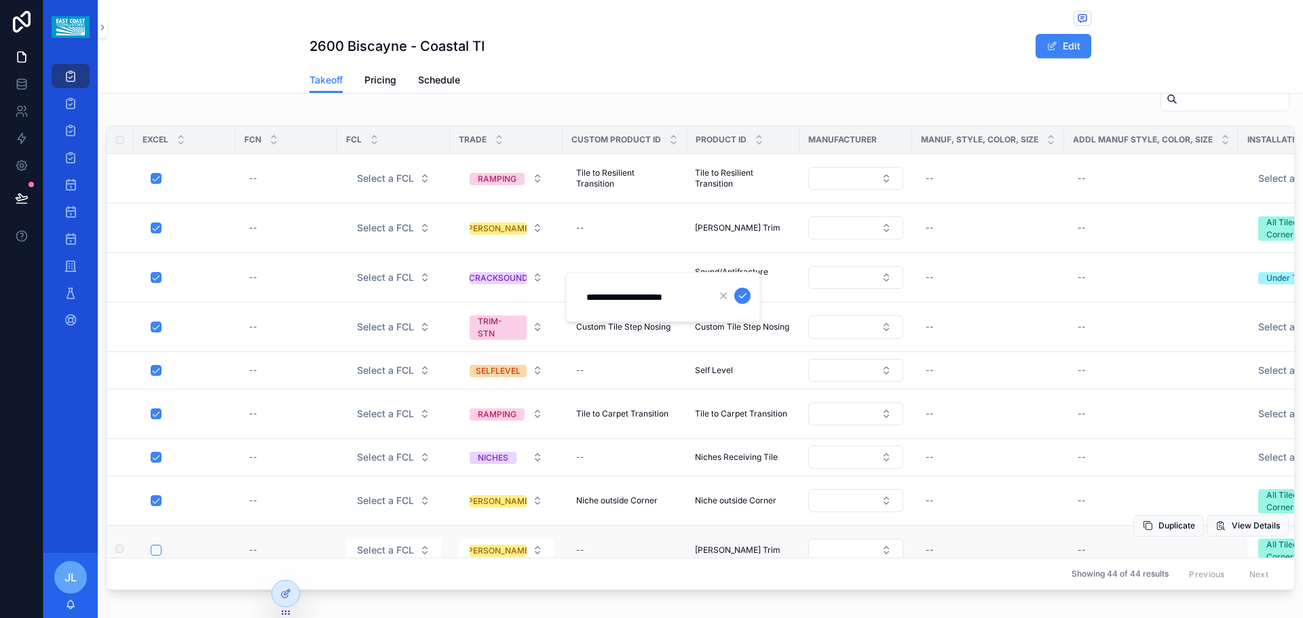
type input "**********"
click button "scrollable content" at bounding box center [743, 296] width 16 height 16
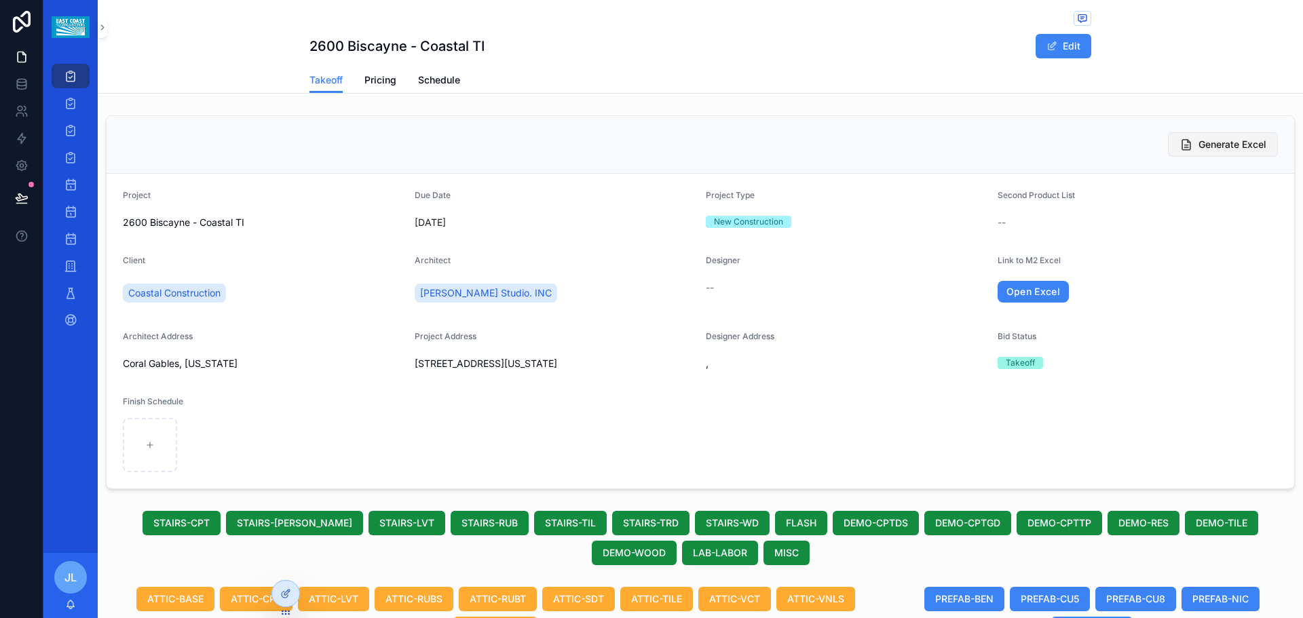
click at [1212, 145] on span "Generate Excel" at bounding box center [1233, 145] width 68 height 14
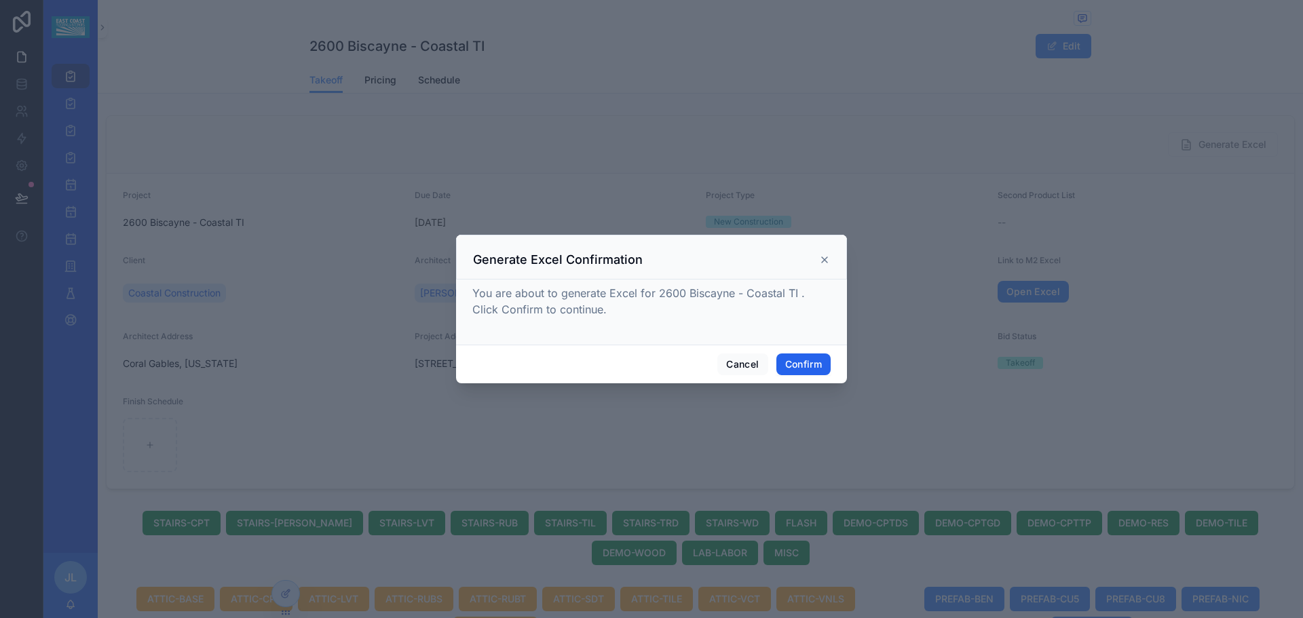
click at [809, 372] on button "Confirm" at bounding box center [804, 365] width 54 height 22
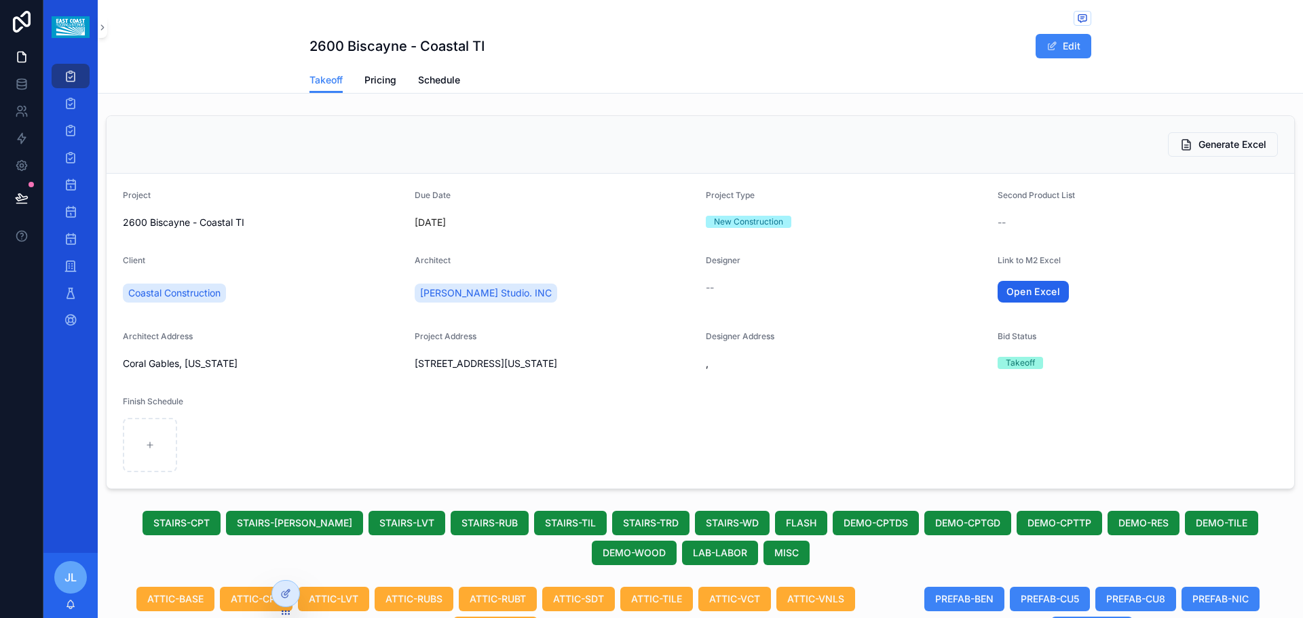
click at [1018, 289] on link "Open Excel" at bounding box center [1034, 292] width 72 height 22
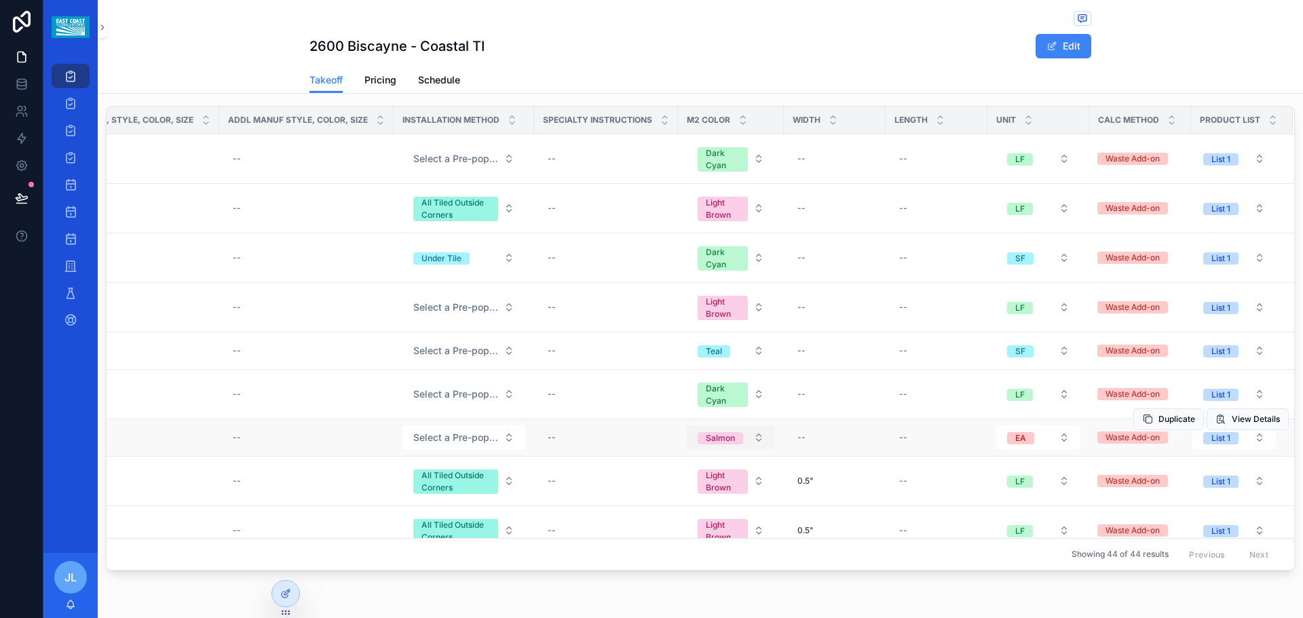
scroll to position [794, 0]
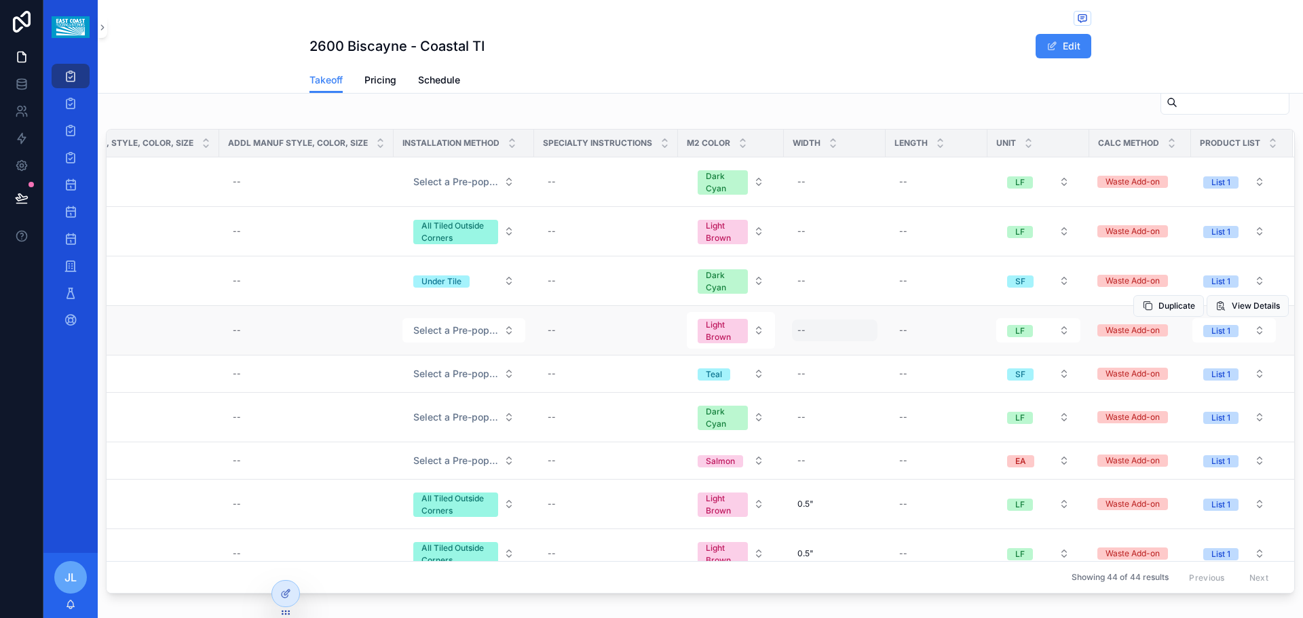
click at [792, 339] on div "--" at bounding box center [835, 331] width 86 height 22
type input "*****"
click button "scrollable content" at bounding box center [943, 349] width 16 height 16
click at [895, 333] on div "--" at bounding box center [937, 331] width 86 height 22
click at [894, 332] on div "--" at bounding box center [937, 331] width 86 height 22
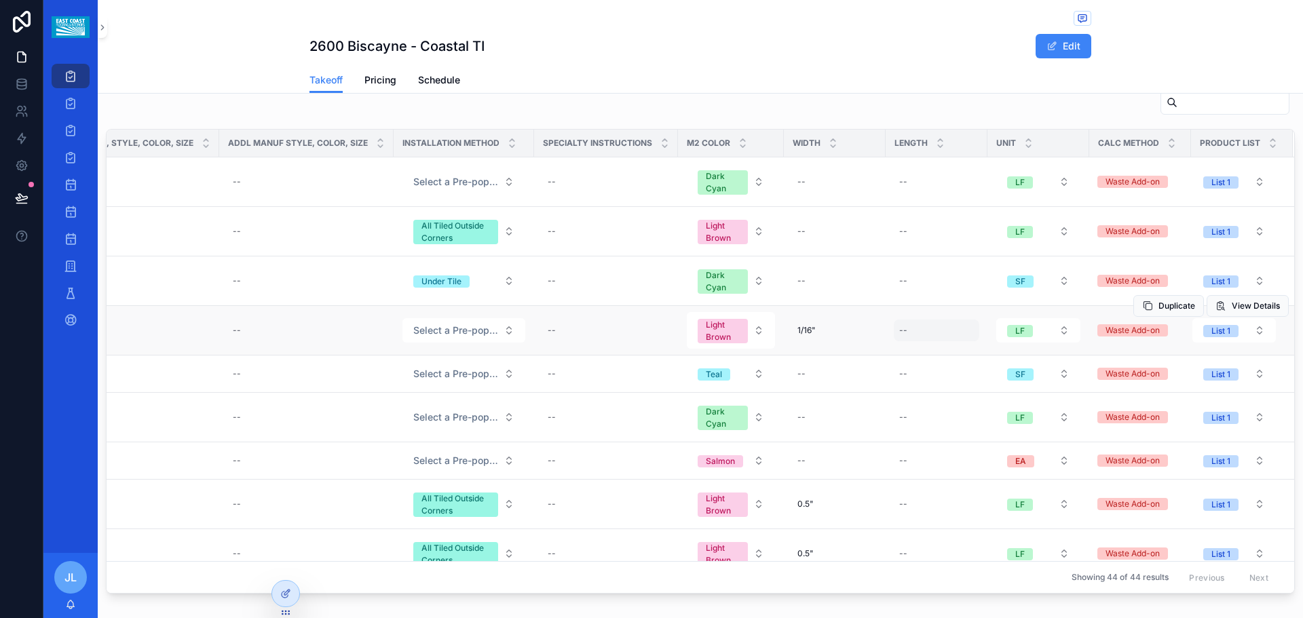
click at [894, 335] on div "--" at bounding box center [937, 331] width 86 height 22
type input "*****"
click button "scrollable content" at bounding box center [1045, 349] width 16 height 16
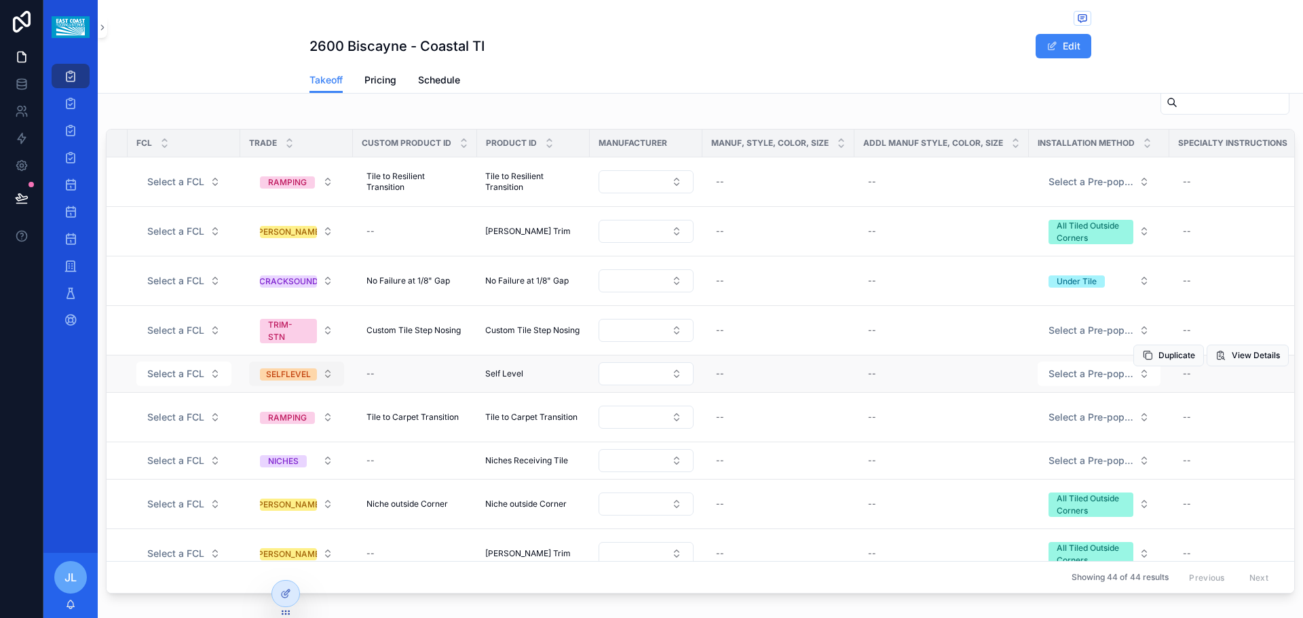
scroll to position [0, 0]
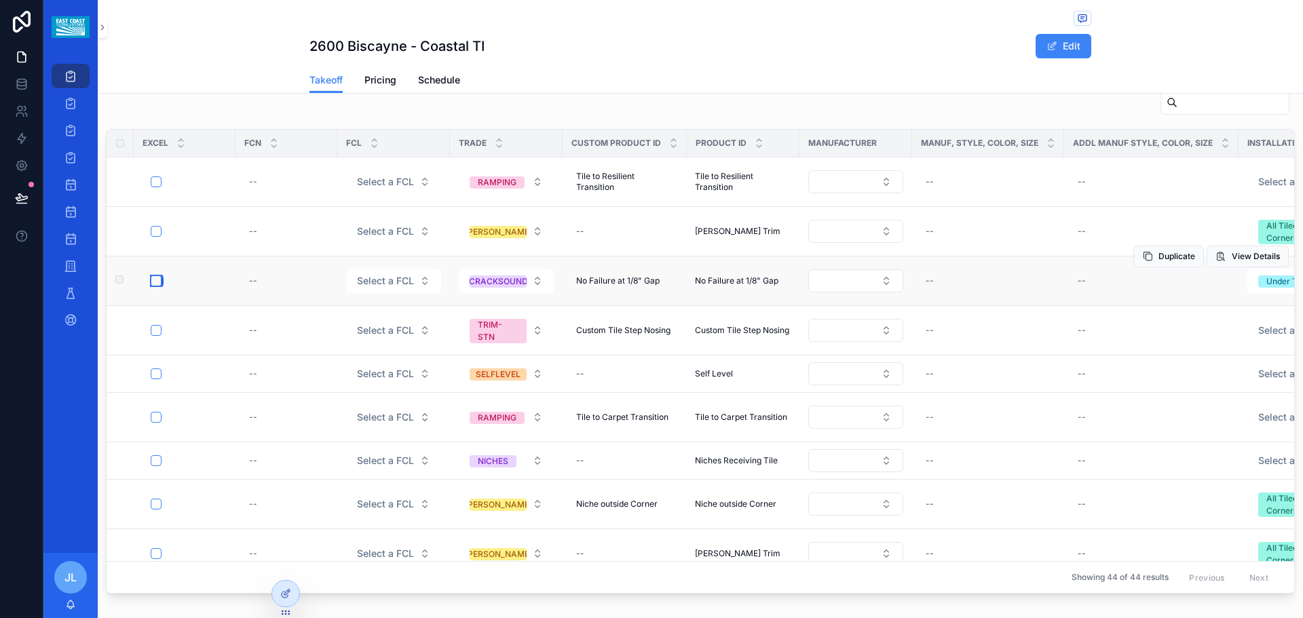
click at [154, 284] on button "scrollable content" at bounding box center [156, 281] width 11 height 11
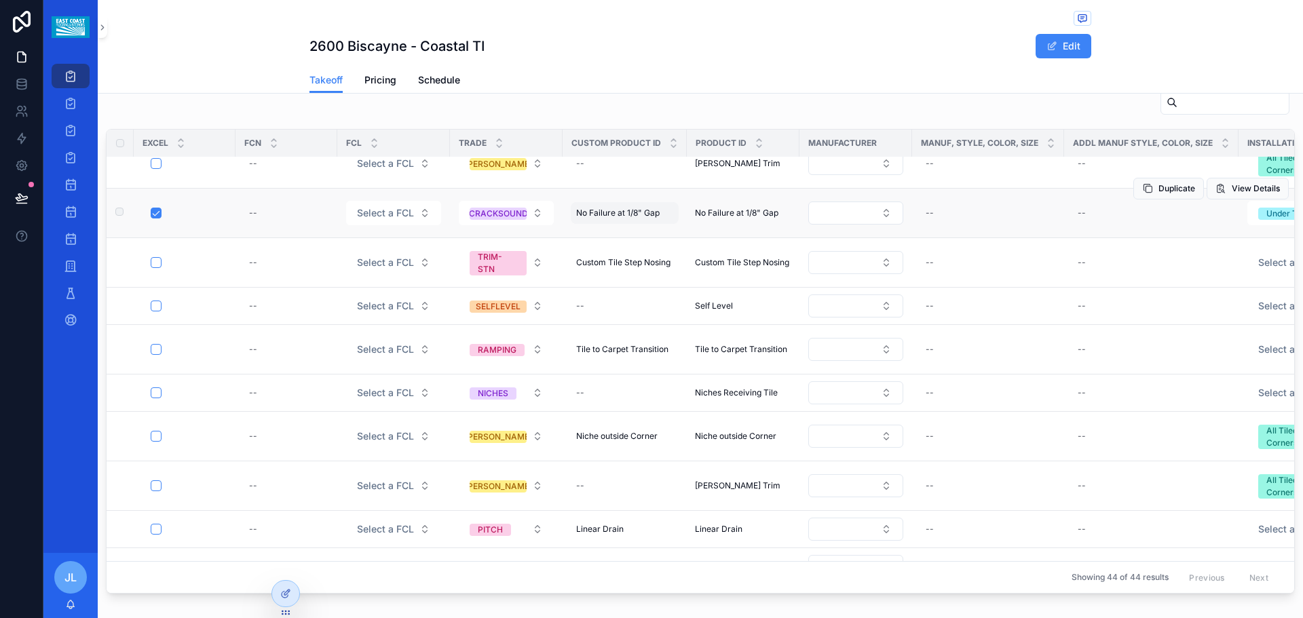
click at [606, 221] on div "No Failure at 1/8" Gap No Failure at 1/8" Gap" at bounding box center [625, 213] width 108 height 22
click at [743, 64] on div "2600 Biscayne - Coastal TI Edit" at bounding box center [701, 33] width 782 height 67
click at [643, 219] on div "No Failure at 1/8" Gap No Failure at 1/8" Gap" at bounding box center [625, 213] width 108 height 22
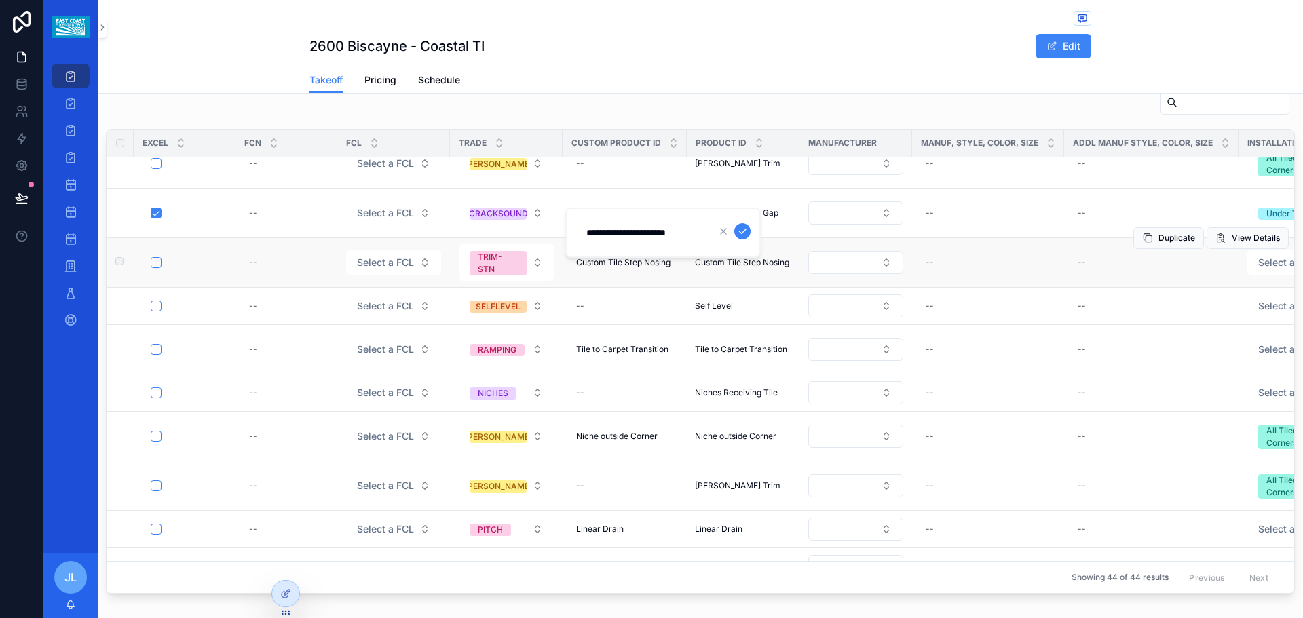
drag, startPoint x: 693, startPoint y: 232, endPoint x: 502, endPoint y: 246, distance: 192.0
click at [500, 246] on div "Projects Bid Post Award Install Bid Calendar Post Award Calendar Install Calend…" at bounding box center [673, 309] width 1260 height 618
drag, startPoint x: 688, startPoint y: 239, endPoint x: 588, endPoint y: 248, distance: 100.9
click at [588, 248] on div "**********" at bounding box center [664, 233] width 196 height 50
click at [645, 77] on div "Takeoff Pricing Schedule" at bounding box center [701, 80] width 782 height 26
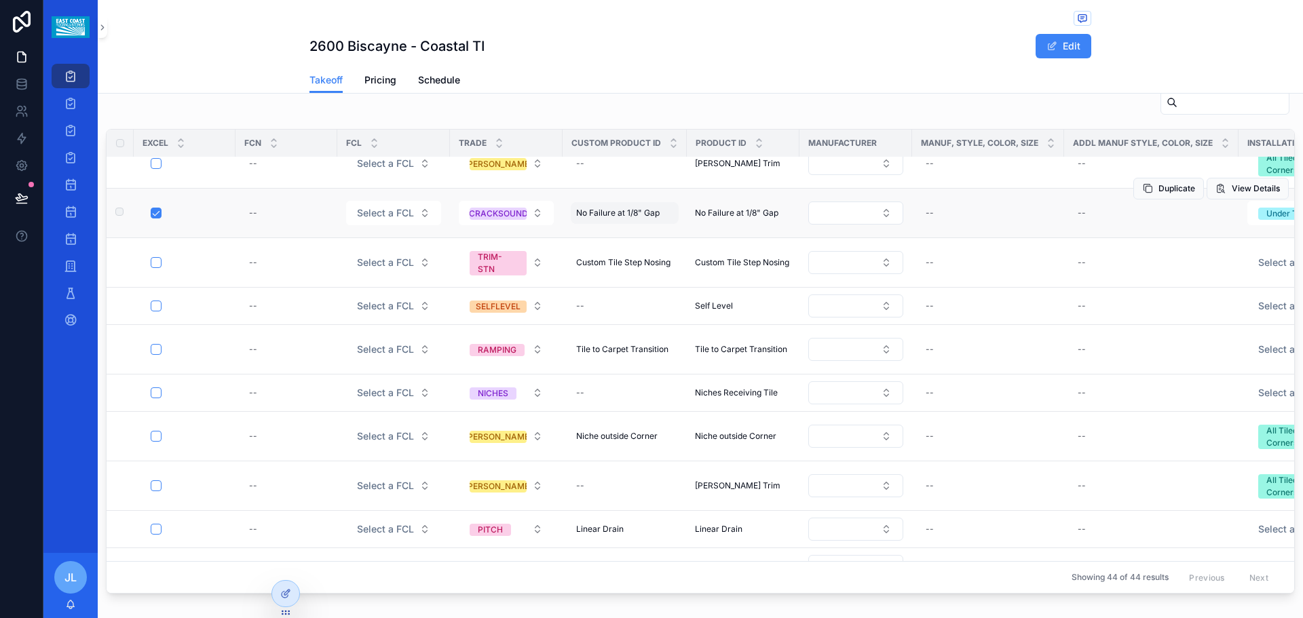
click at [647, 217] on span "No Failure at 1/8" Gap" at bounding box center [618, 213] width 84 height 11
click at [745, 233] on icon "scrollable content" at bounding box center [742, 231] width 11 height 11
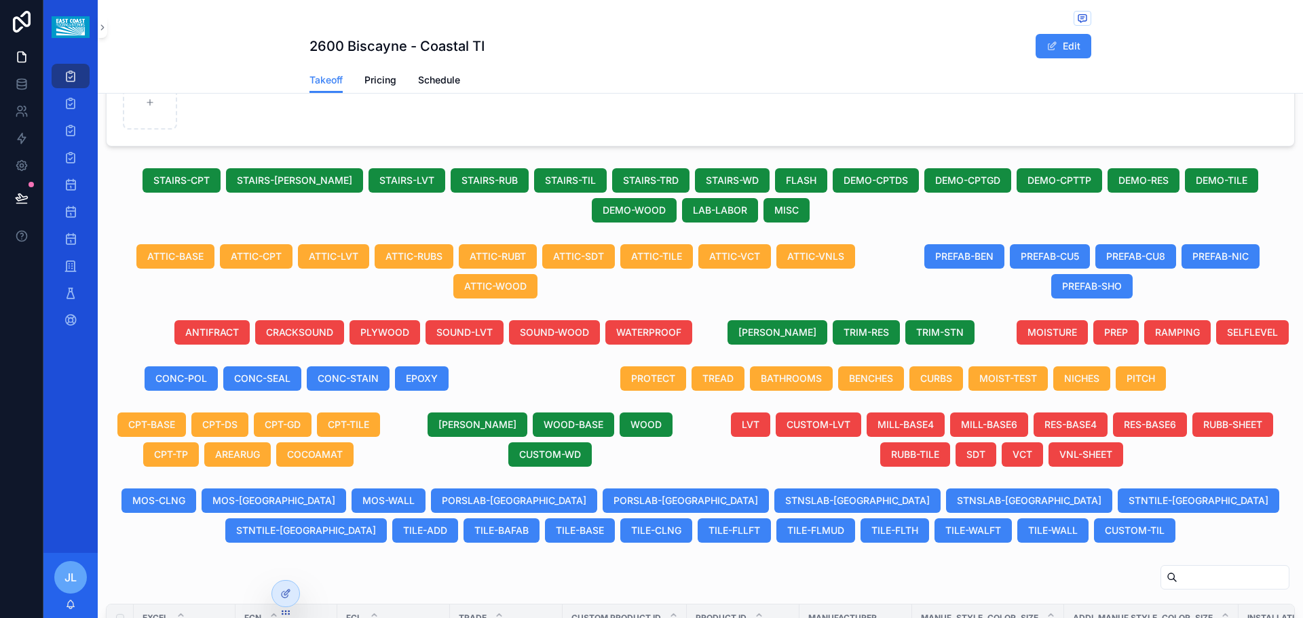
scroll to position [411, 0]
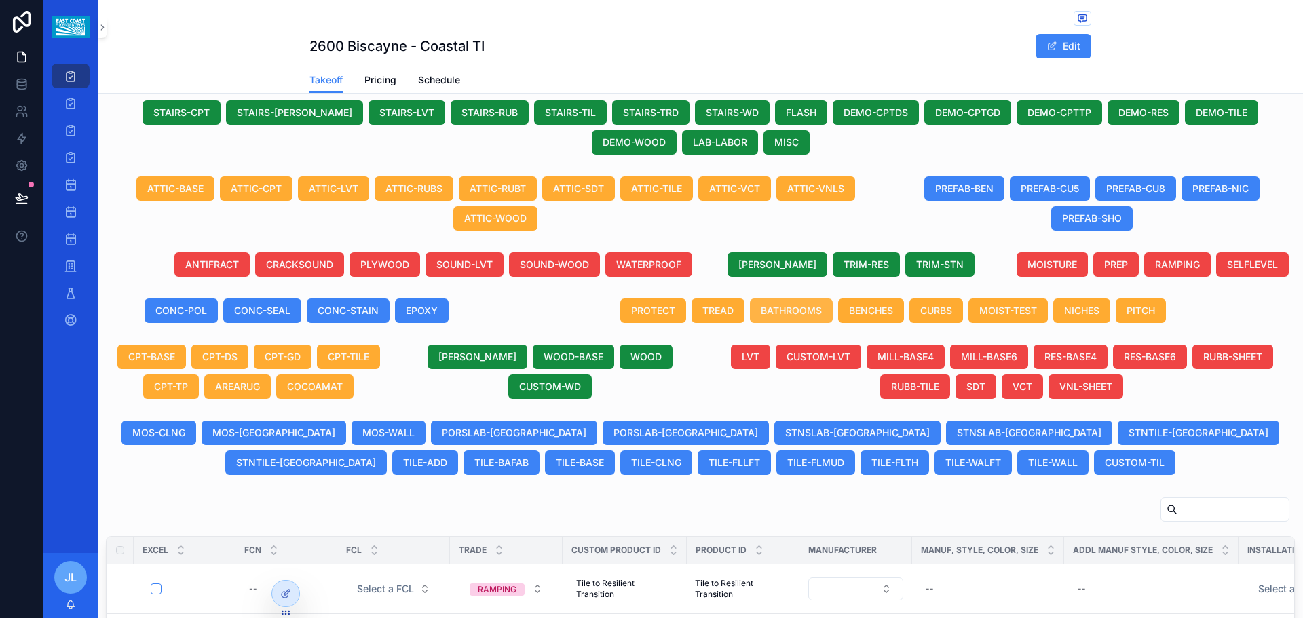
click at [783, 312] on span "BATHROOMS" at bounding box center [791, 311] width 61 height 14
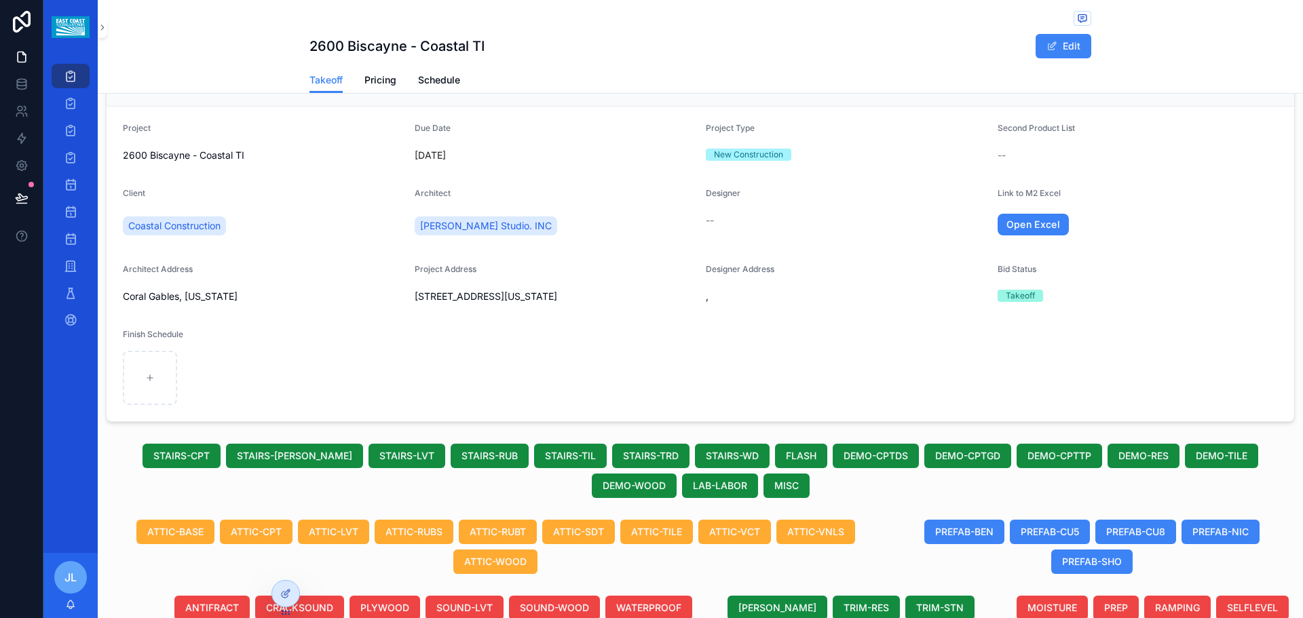
scroll to position [3, 0]
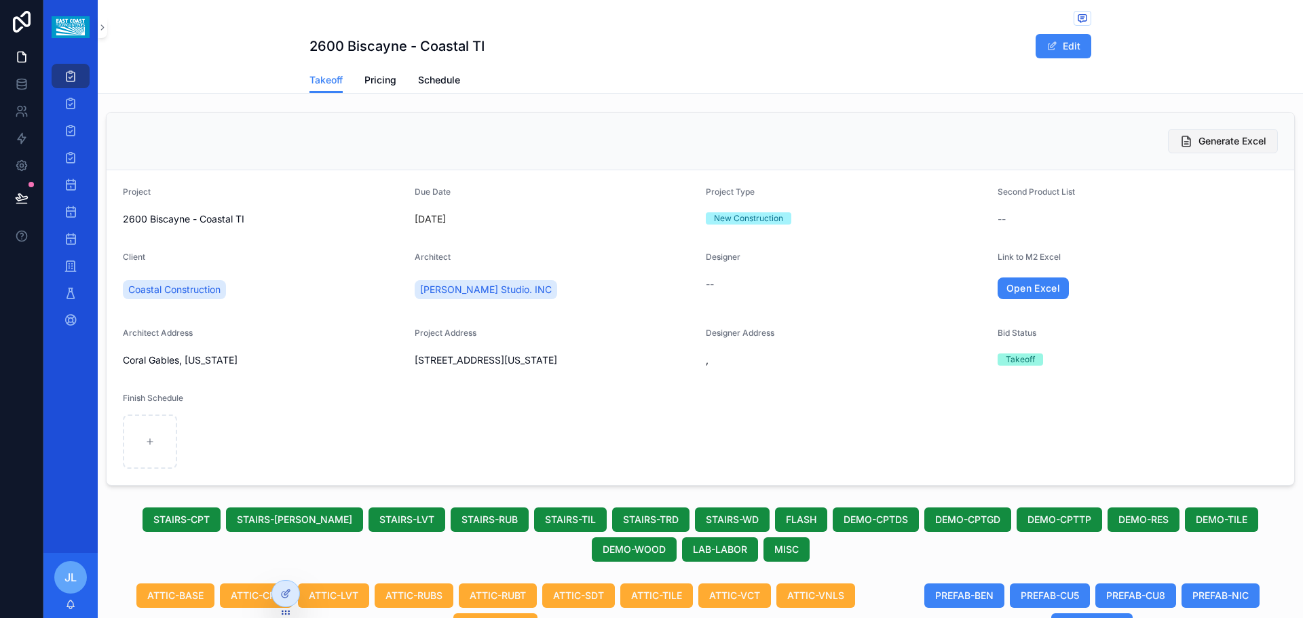
click at [1223, 143] on span "Generate Excel" at bounding box center [1233, 141] width 68 height 14
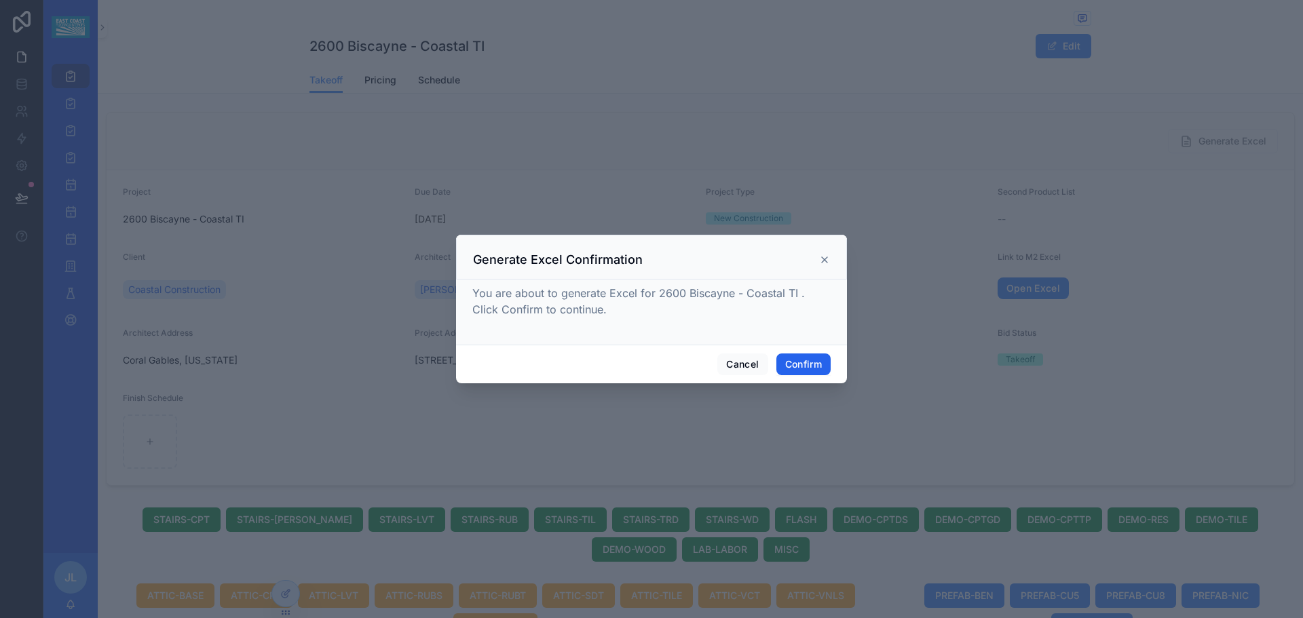
click at [791, 368] on button "Confirm" at bounding box center [804, 365] width 54 height 22
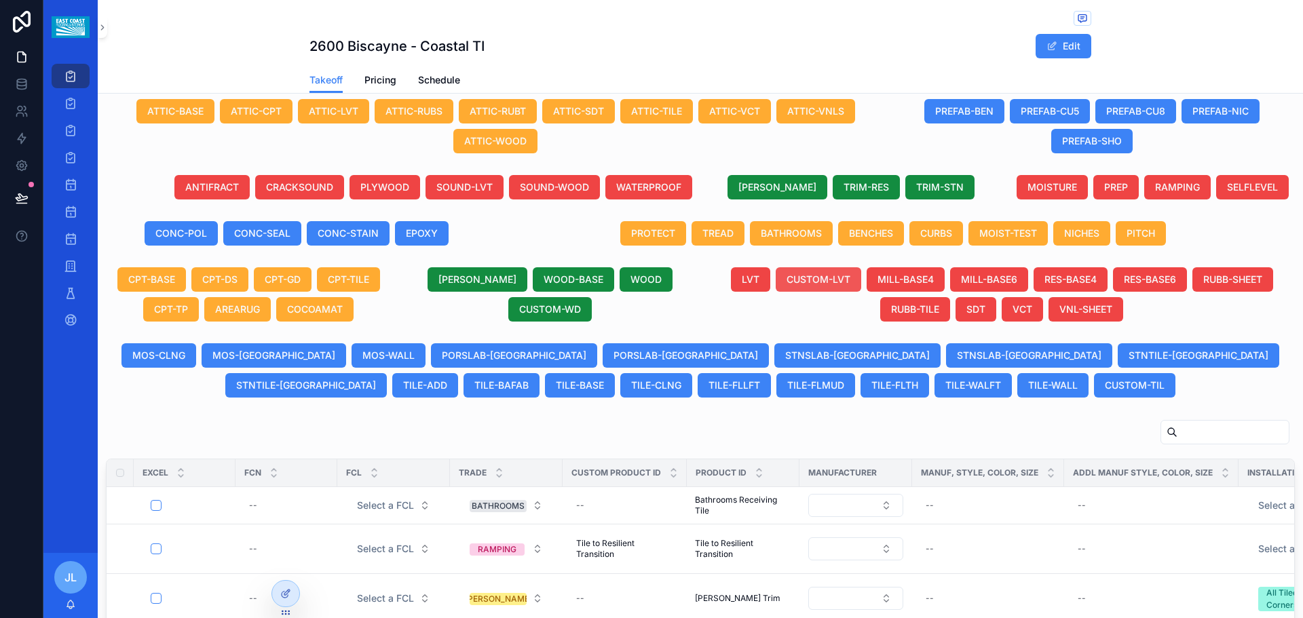
scroll to position [479, 0]
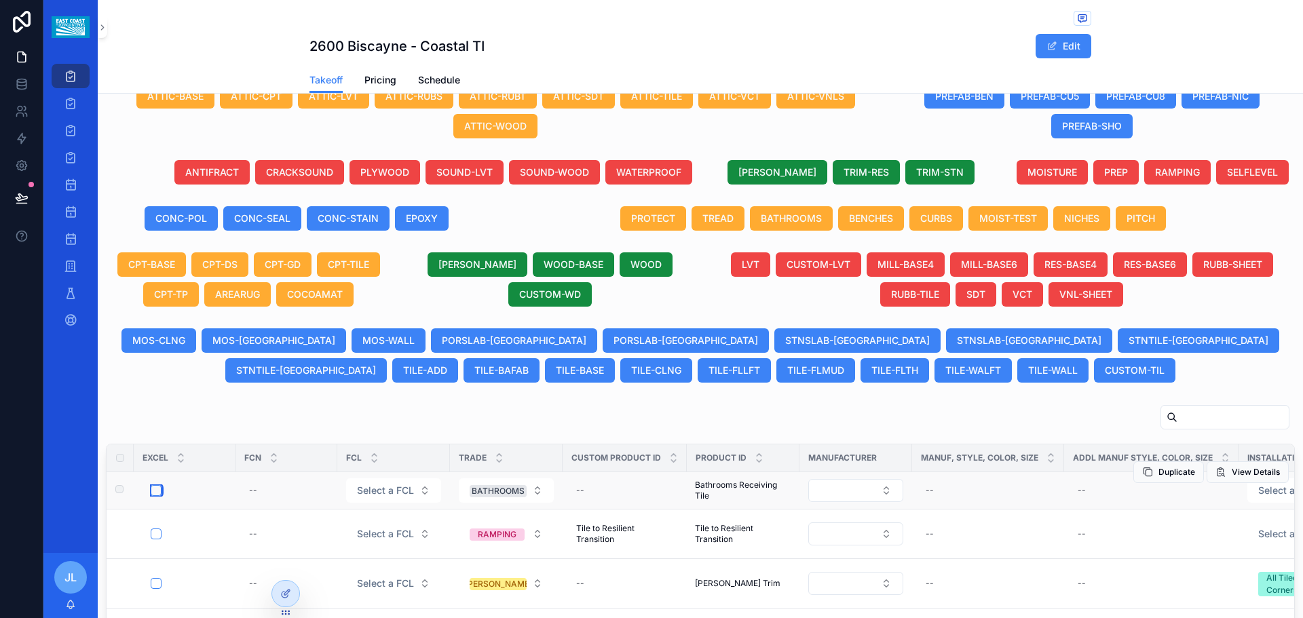
click at [158, 491] on button "scrollable content" at bounding box center [156, 490] width 11 height 11
click at [151, 490] on button "scrollable content" at bounding box center [156, 490] width 11 height 11
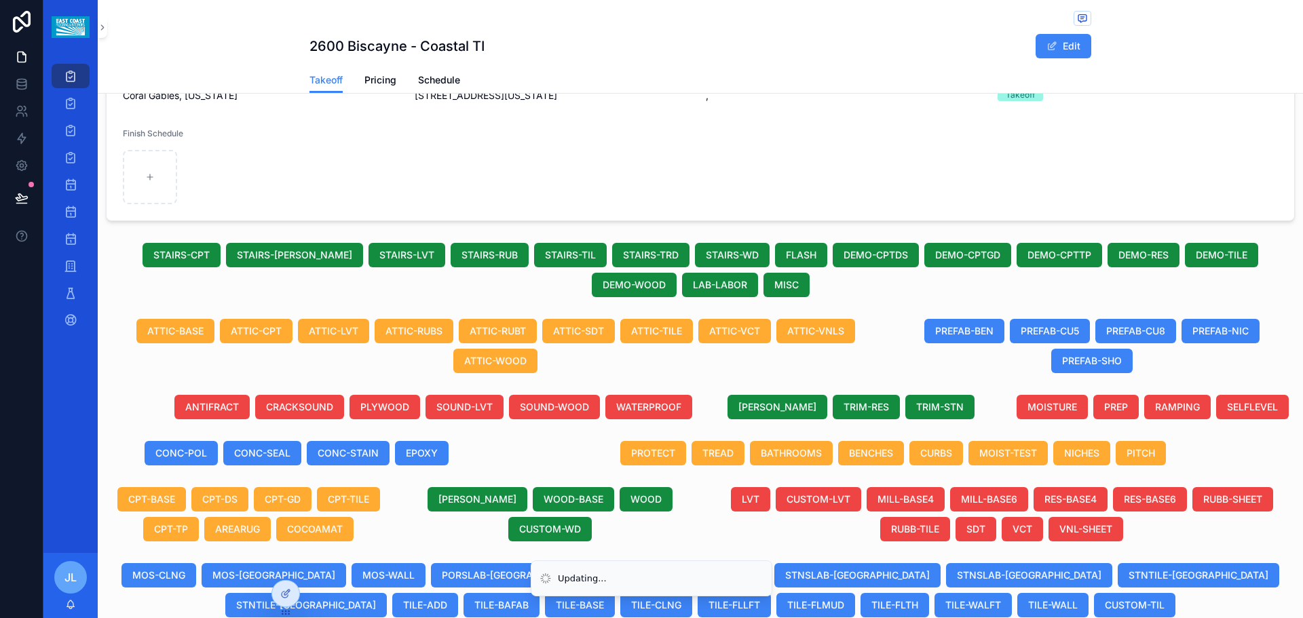
click at [1033, 39] on div "Open Excel" at bounding box center [1138, 24] width 281 height 30
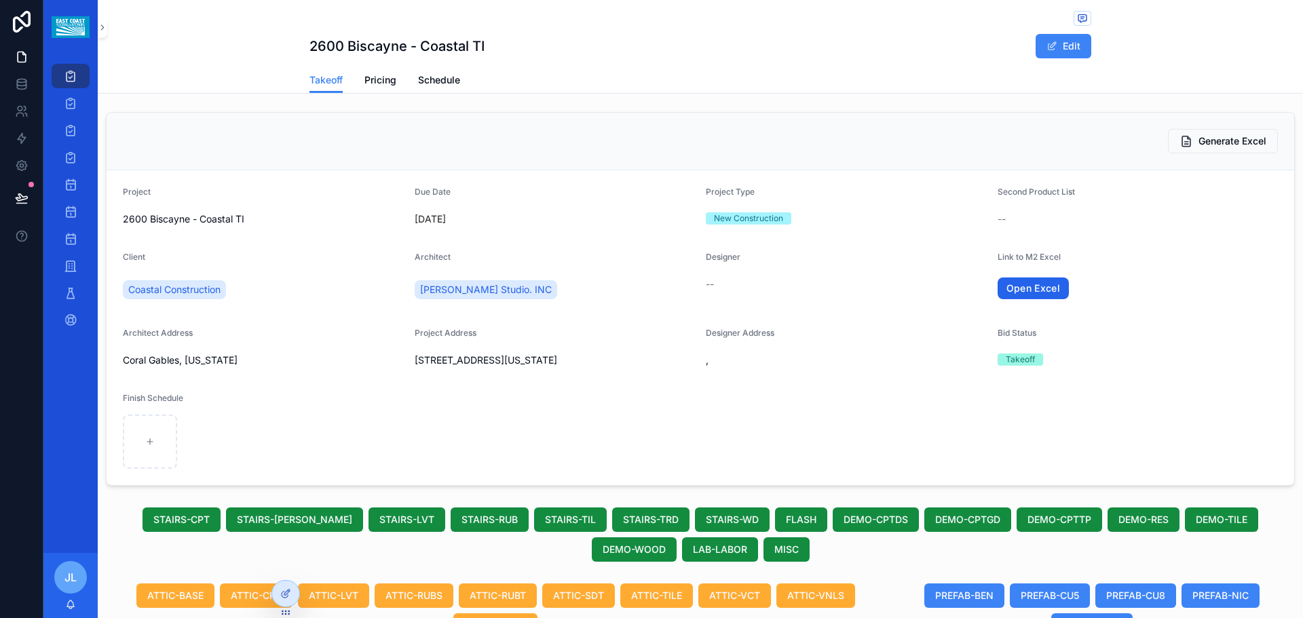
click at [1011, 294] on link "Open Excel" at bounding box center [1034, 289] width 72 height 22
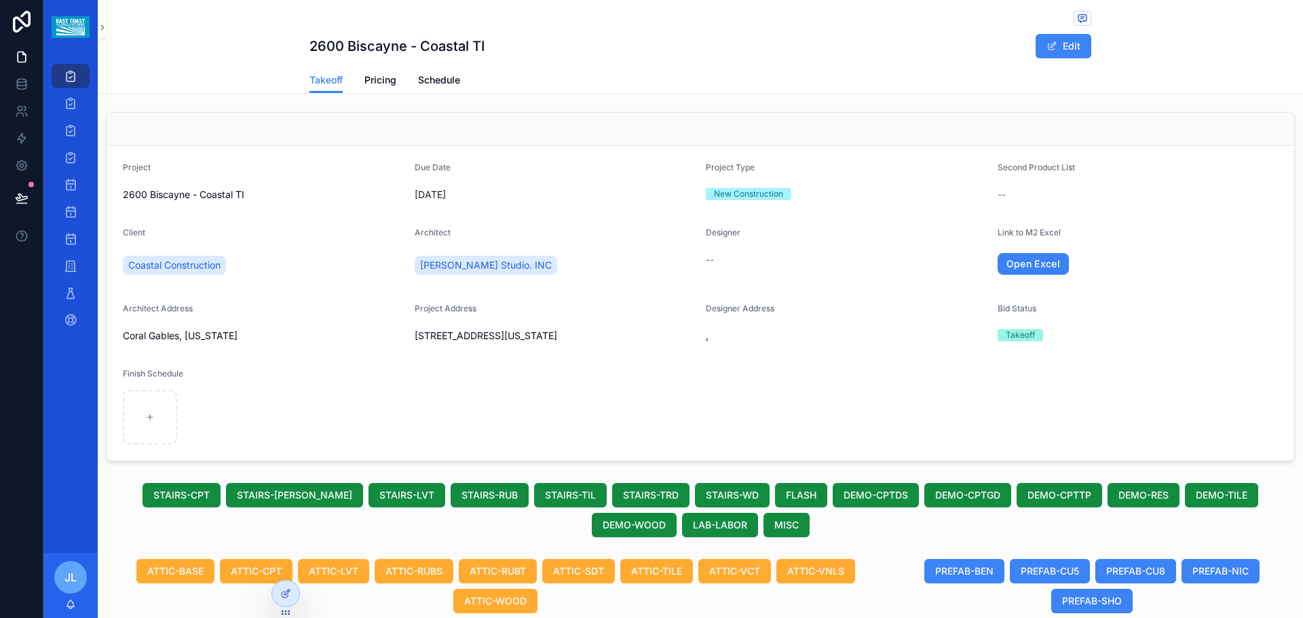
scroll to position [71, 0]
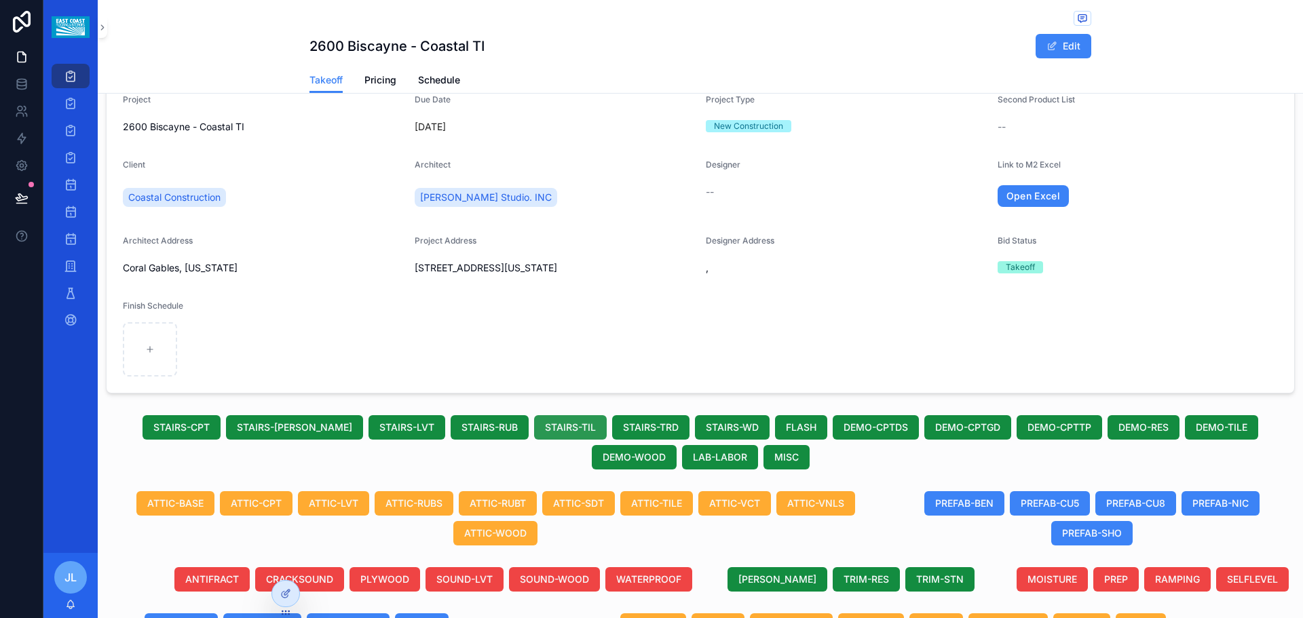
click at [545, 430] on span "STAIRS-TIL" at bounding box center [570, 428] width 51 height 14
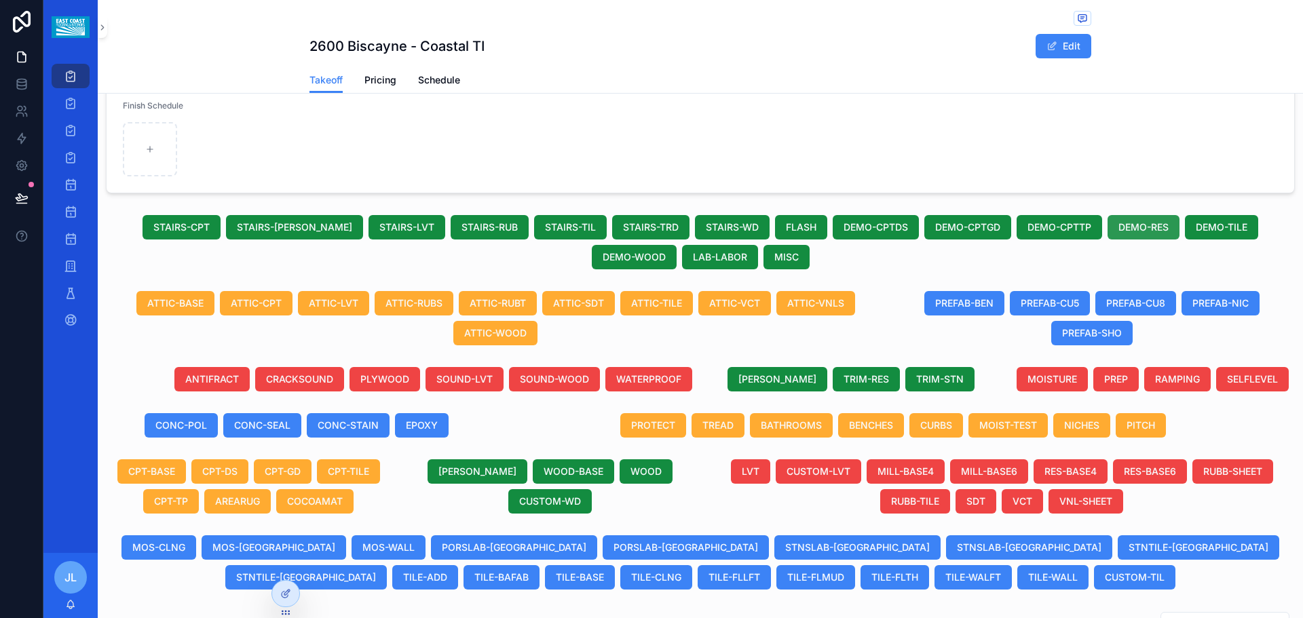
scroll to position [0, 0]
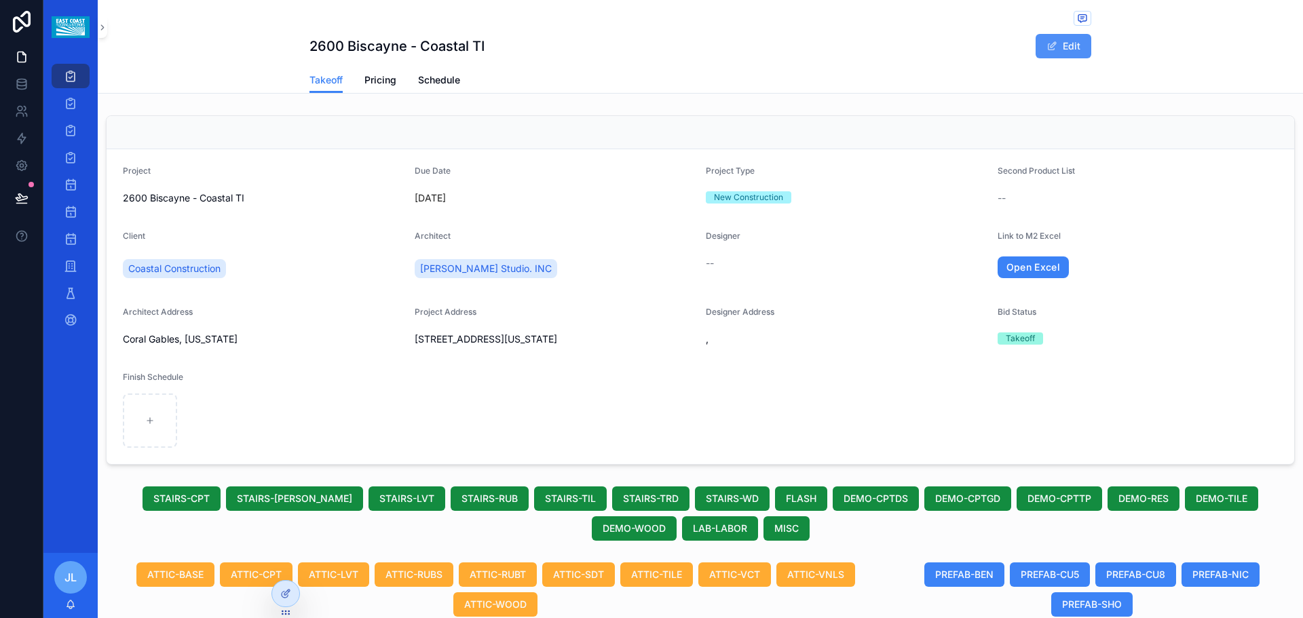
click at [1069, 55] on button "Edit" at bounding box center [1064, 46] width 56 height 24
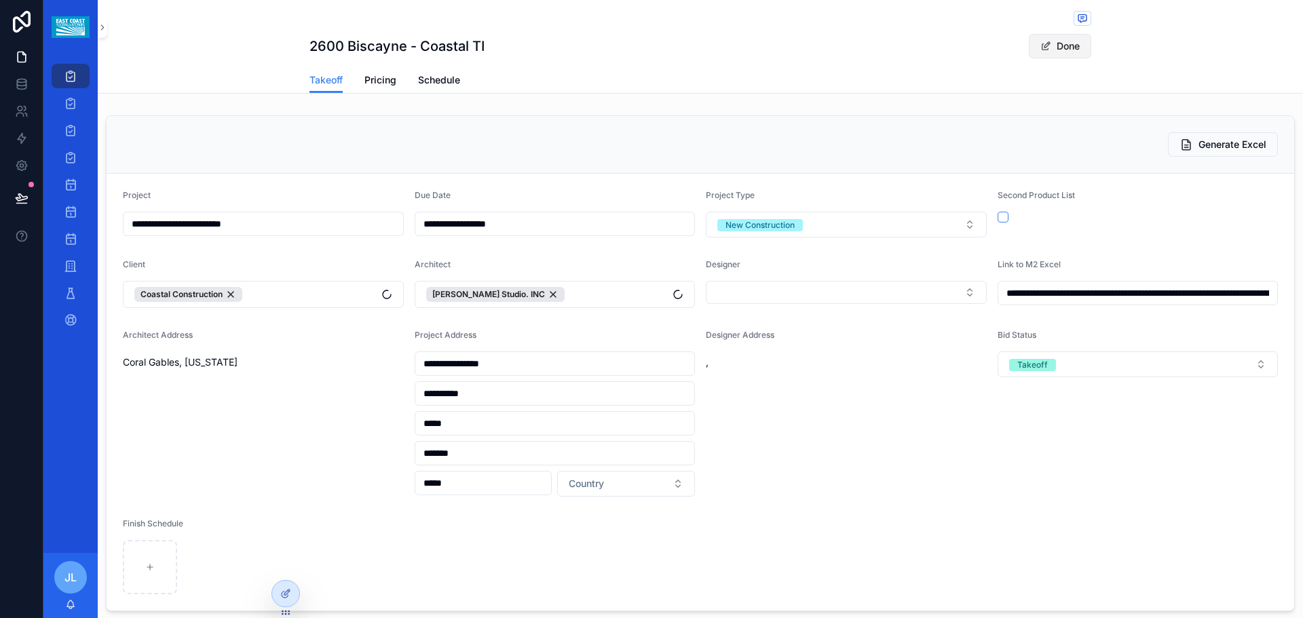
click at [1067, 52] on button "Done" at bounding box center [1060, 46] width 62 height 24
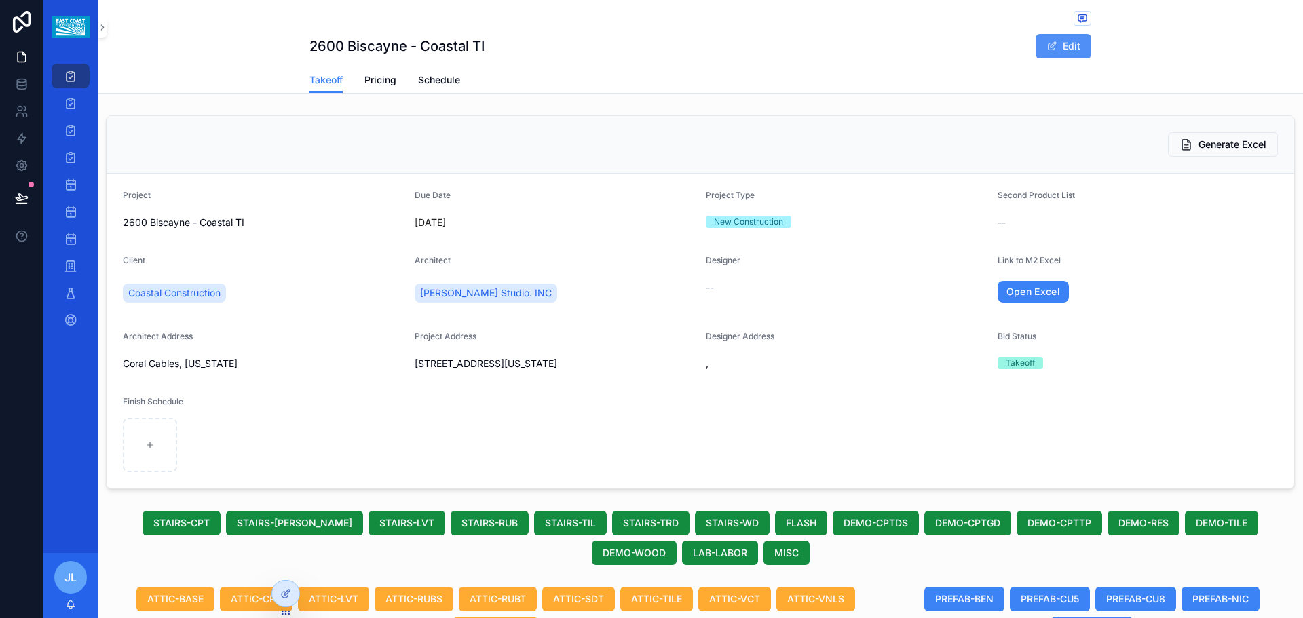
click at [1056, 46] on button "Edit" at bounding box center [1064, 46] width 56 height 24
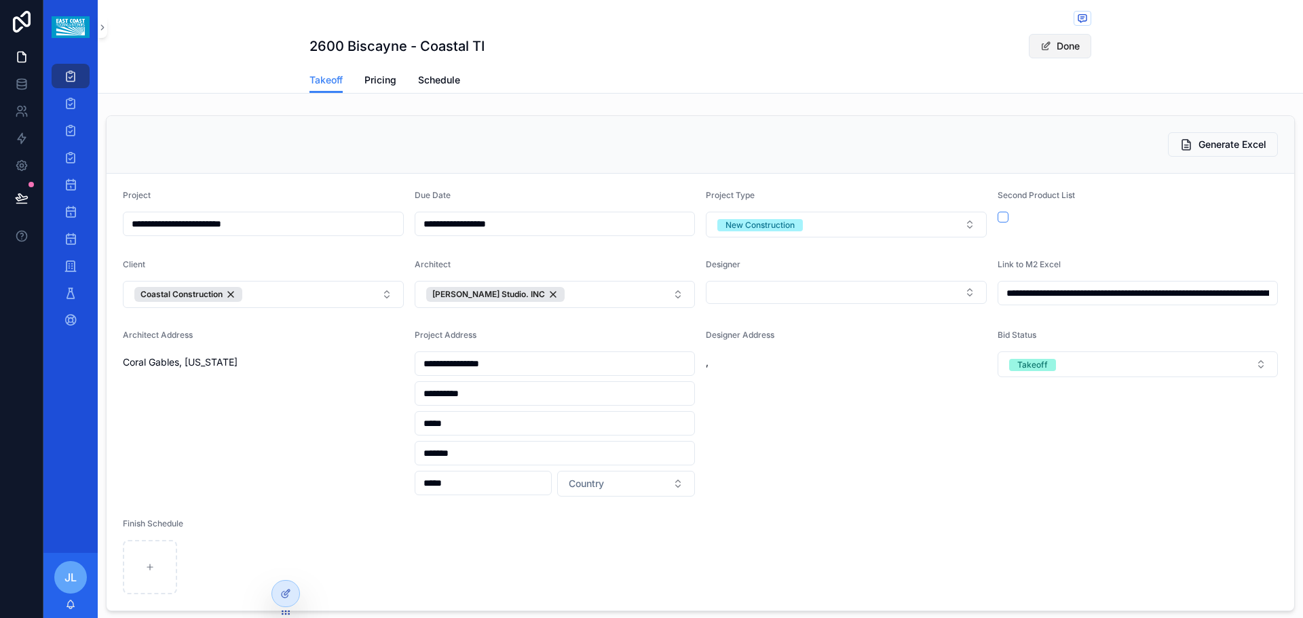
click at [1056, 47] on button "Done" at bounding box center [1060, 46] width 62 height 24
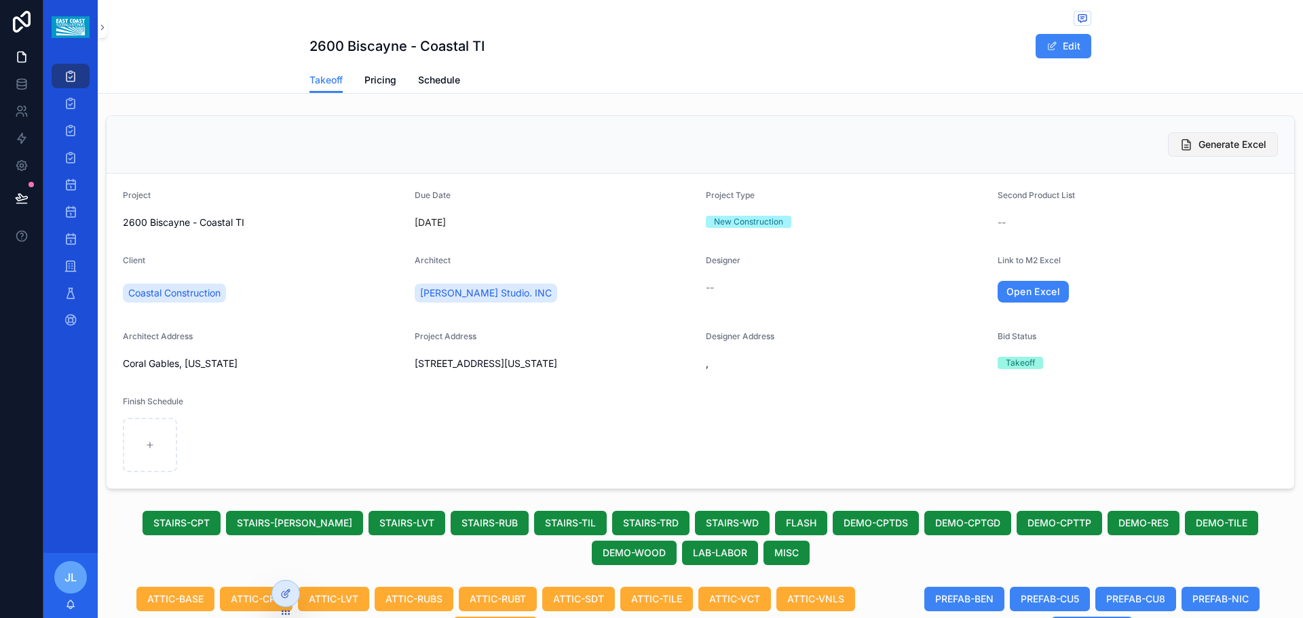
click at [1208, 151] on button "Generate Excel" at bounding box center [1223, 144] width 110 height 24
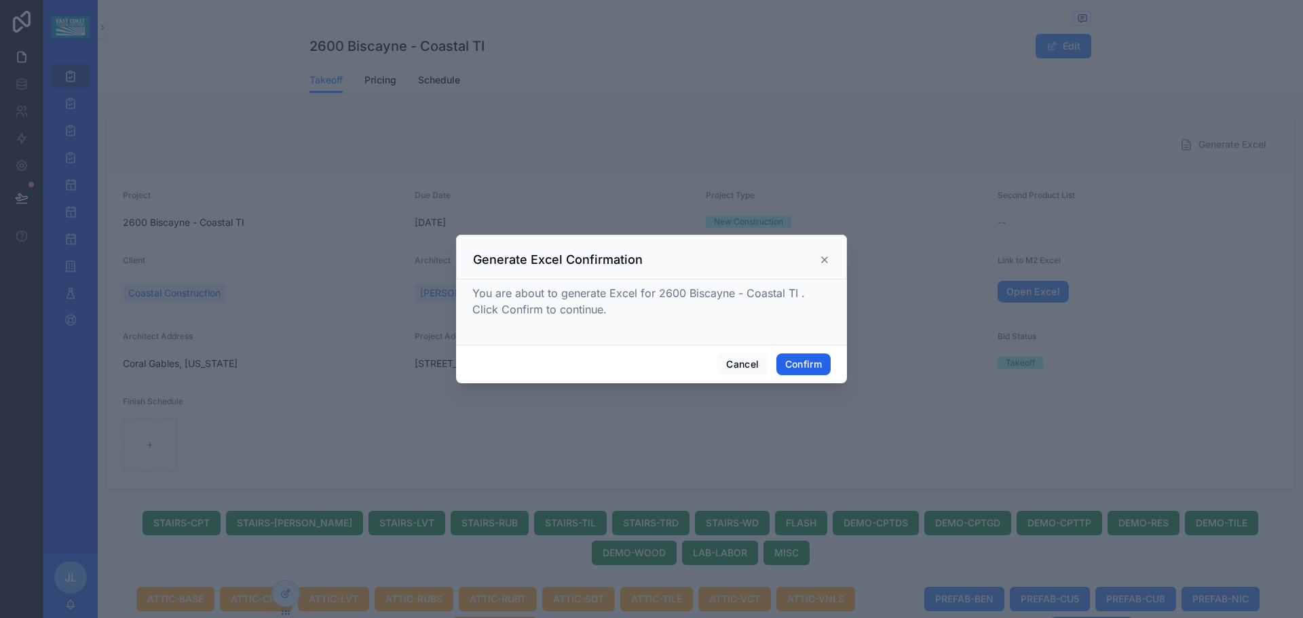
click at [798, 362] on button "Confirm" at bounding box center [804, 365] width 54 height 22
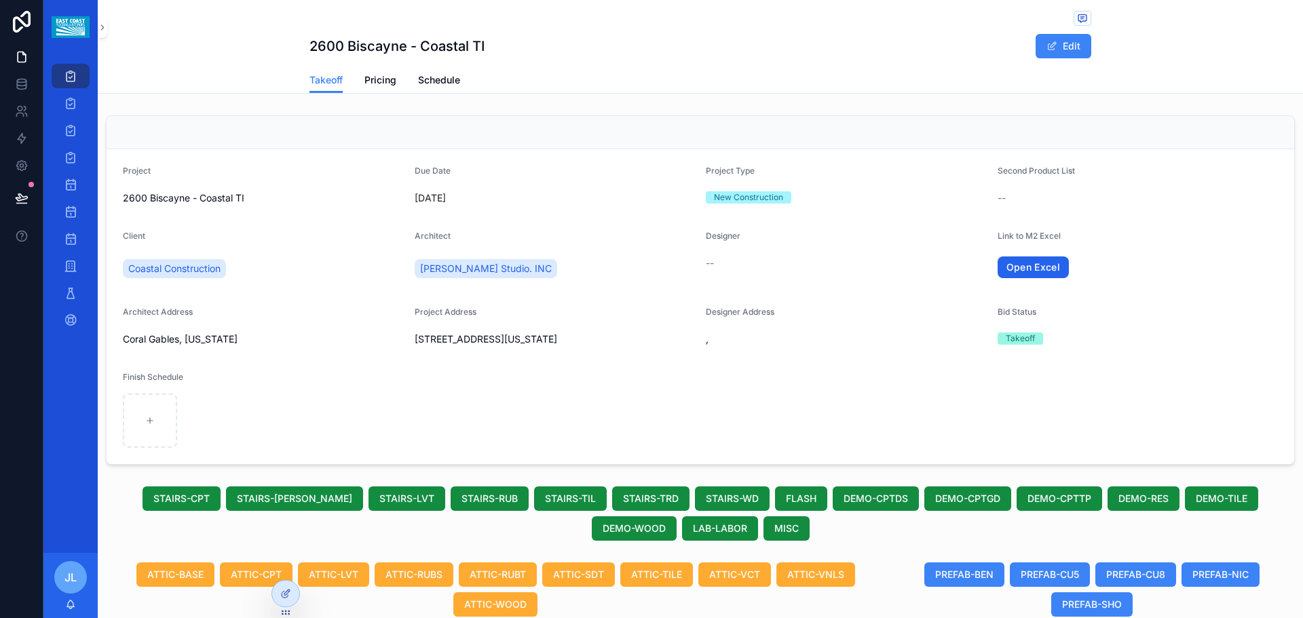
click at [1036, 268] on link "Open Excel" at bounding box center [1034, 268] width 72 height 22
